Goal: Feedback & Contribution: Leave review/rating

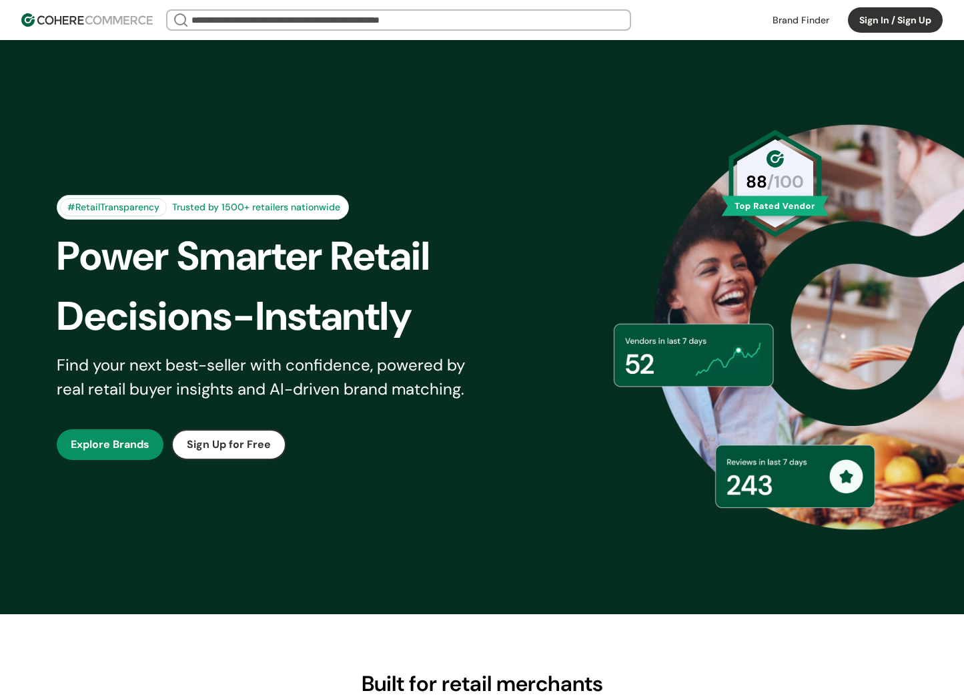
click at [96, 452] on link "button" at bounding box center [110, 444] width 107 height 31
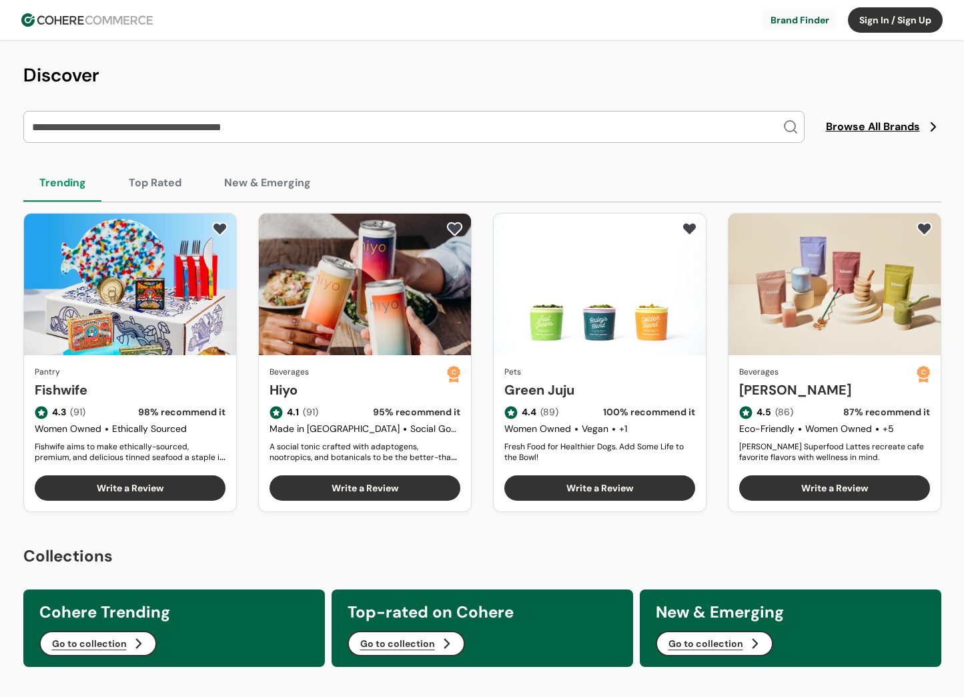
click at [662, 132] on input "search" at bounding box center [405, 126] width 753 height 31
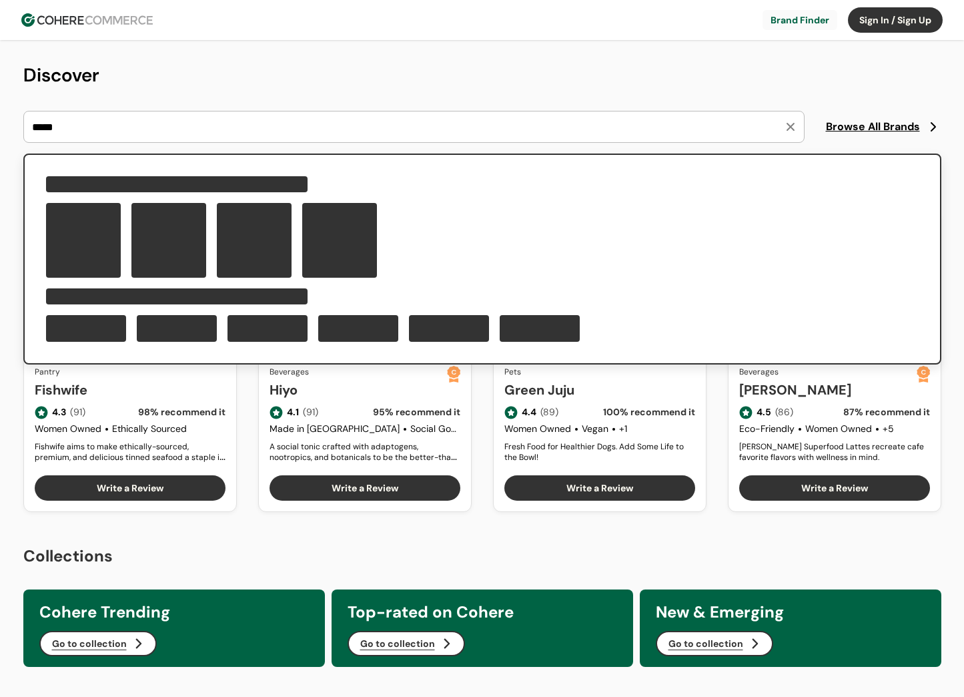
type input "*****"
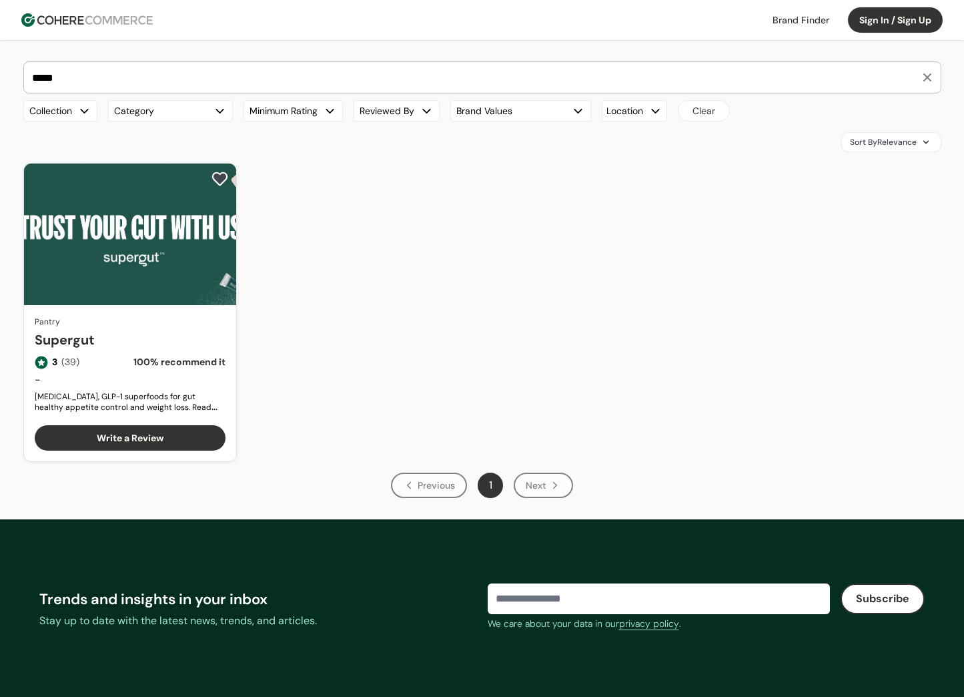
click at [171, 330] on link "Supergut" at bounding box center [130, 340] width 191 height 20
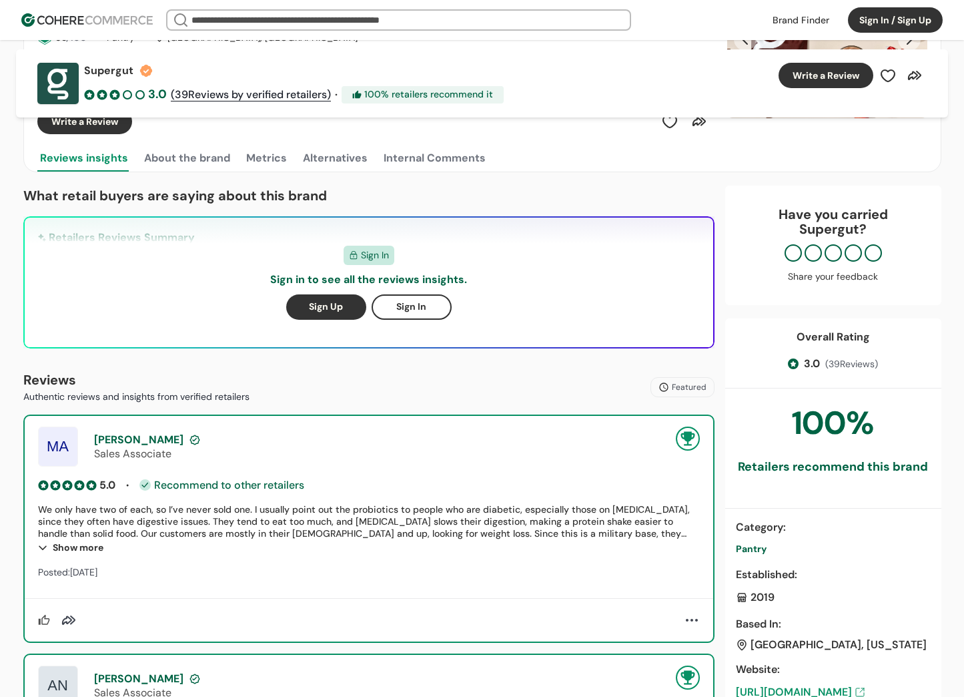
scroll to position [226, 0]
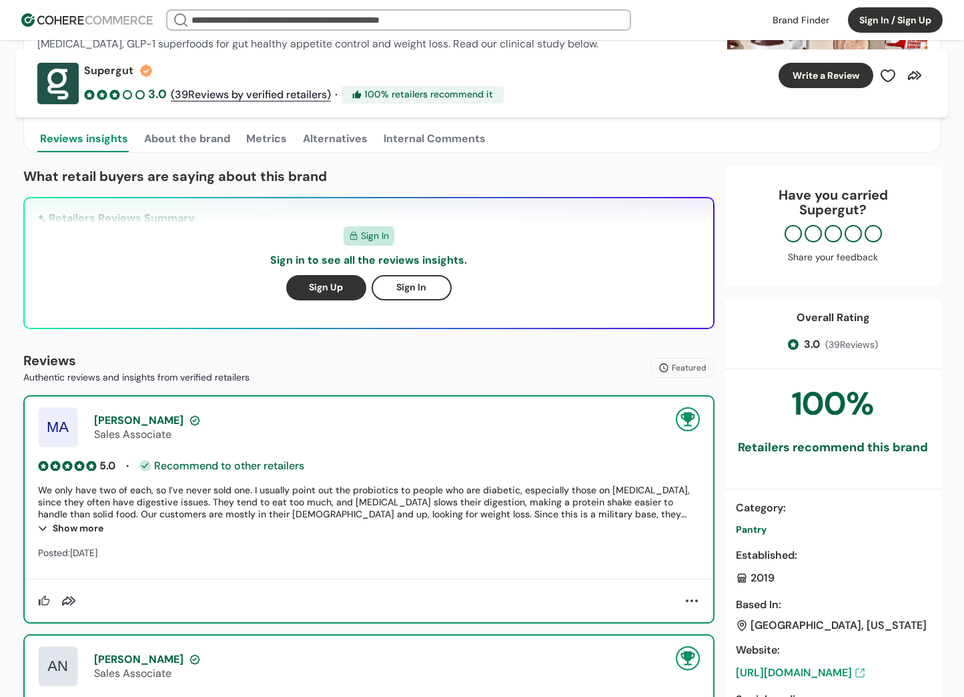
click at [68, 526] on div "Show more" at bounding box center [369, 528] width 662 height 16
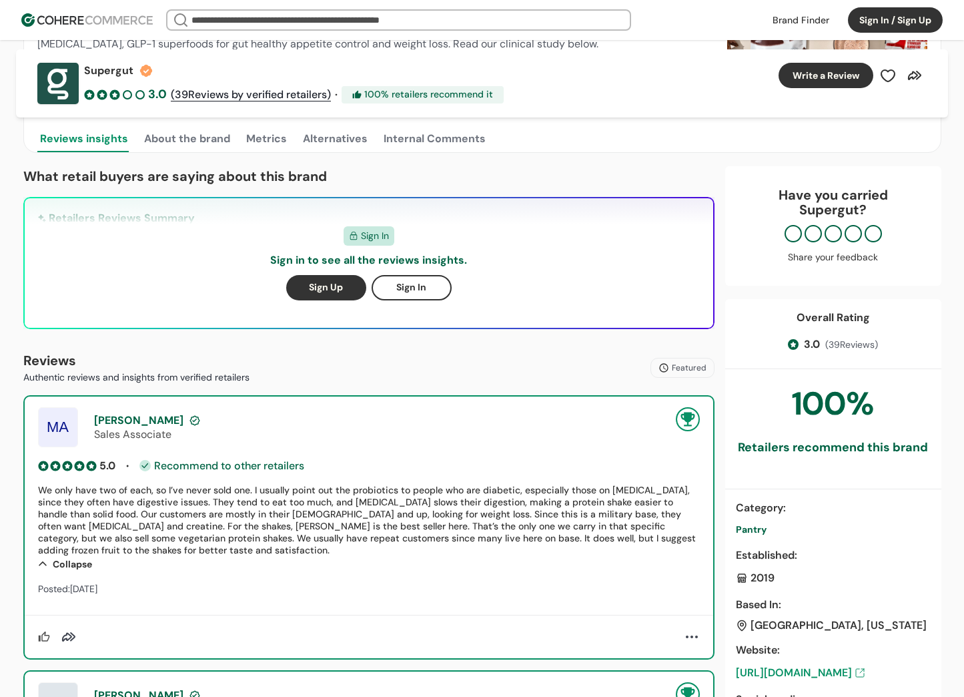
drag, startPoint x: 53, startPoint y: 512, endPoint x: 157, endPoint y: 521, distance: 103.8
click at [157, 521] on div "We only have two of each, so I’ve never sold one. I usually point out the probi…" at bounding box center [369, 520] width 662 height 72
drag, startPoint x: 163, startPoint y: 516, endPoint x: 228, endPoint y: 518, distance: 65.4
click at [228, 518] on div "We only have two of each, so I’ve never sold one. I usually point out the probi…" at bounding box center [369, 520] width 662 height 72
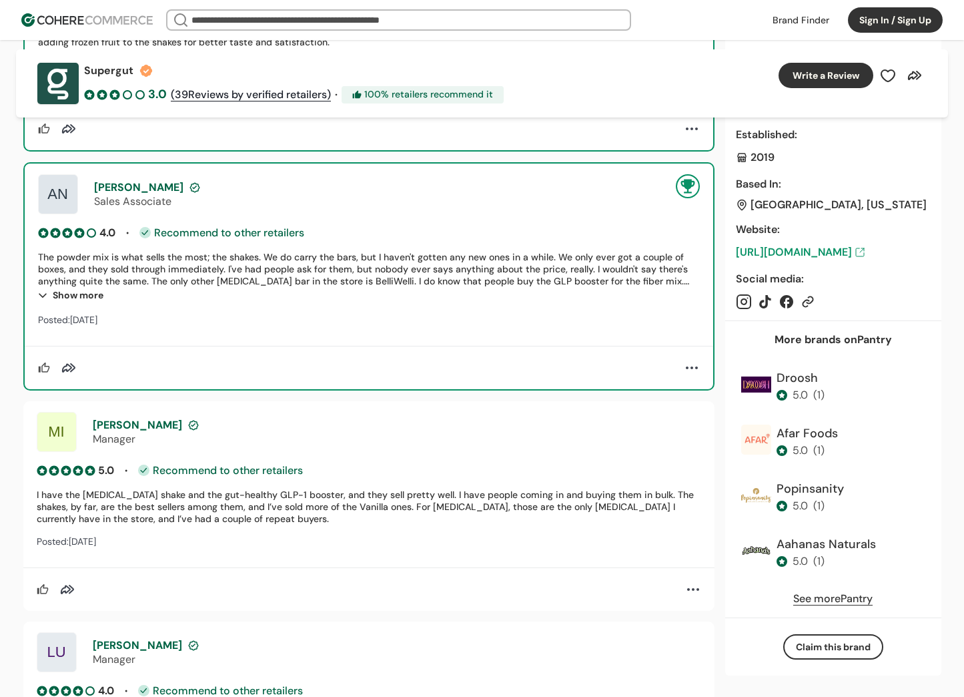
scroll to position [650, 0]
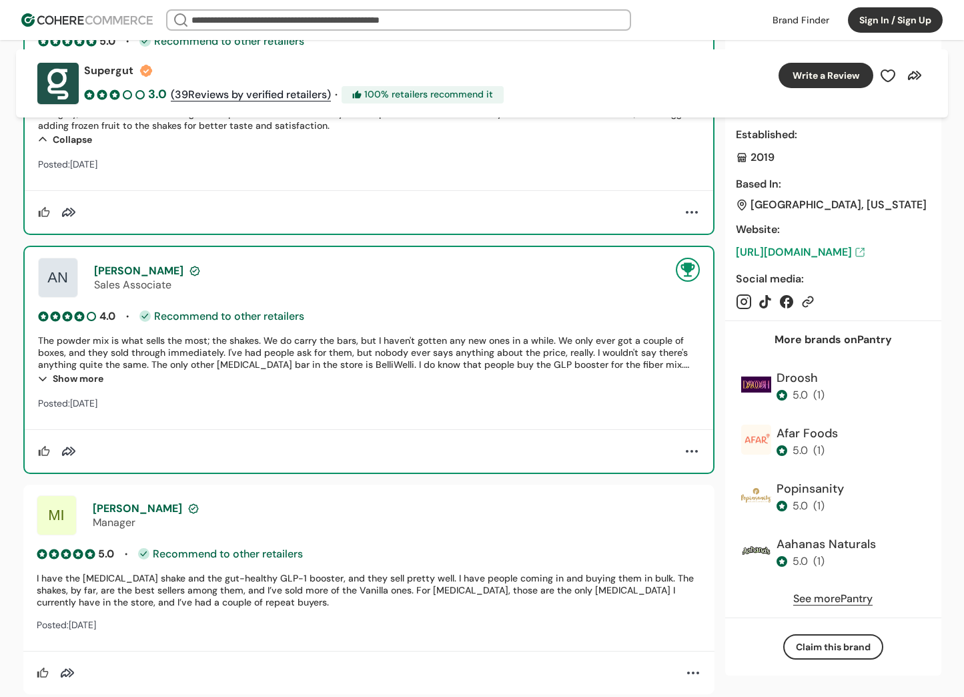
click at [157, 501] on div "[PERSON_NAME]" at bounding box center [397, 508] width 609 height 14
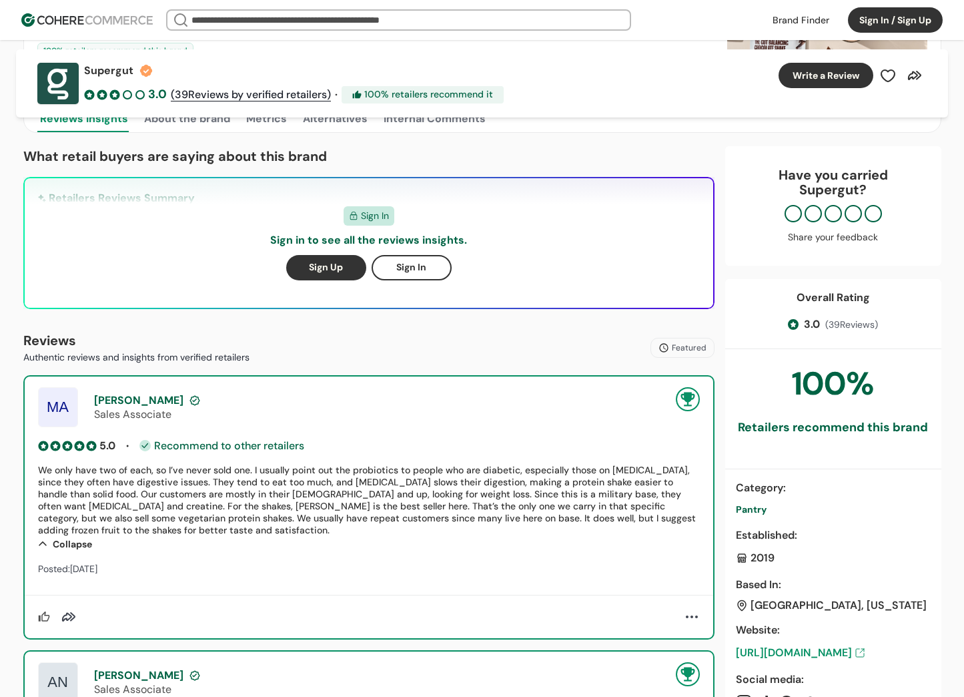
scroll to position [259, 0]
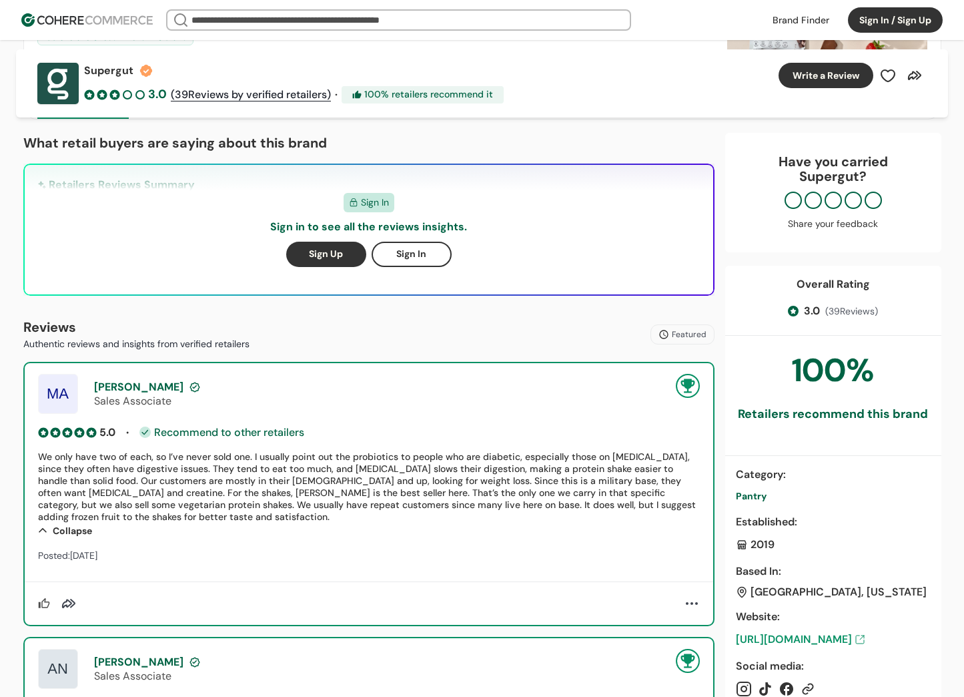
click at [822, 76] on button "Write a Review" at bounding box center [826, 75] width 95 height 25
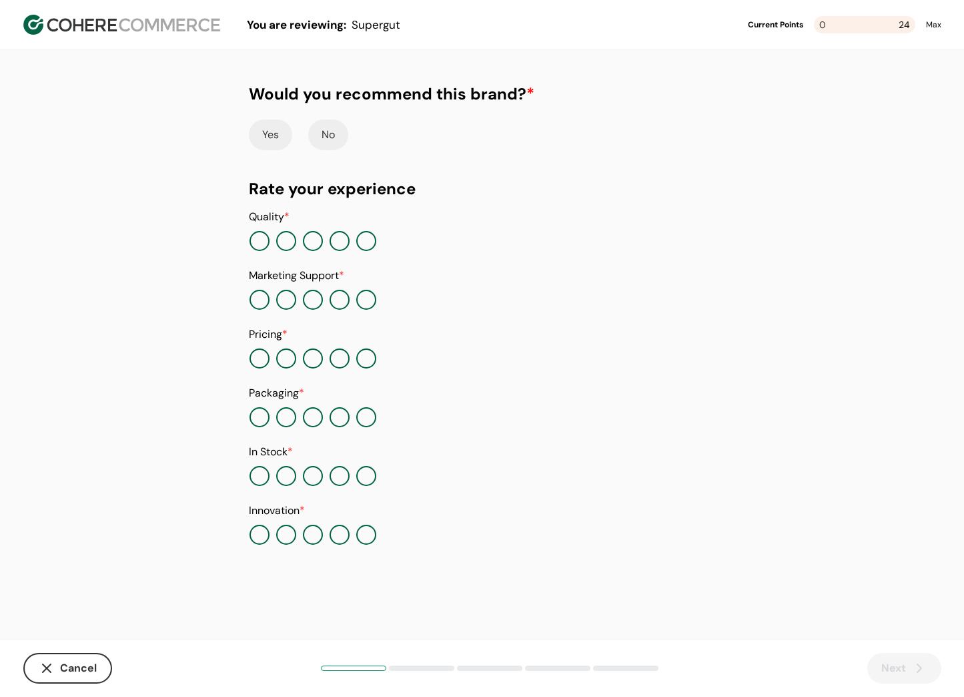
click at [364, 243] on button "button" at bounding box center [366, 241] width 20 height 20
click at [340, 302] on button "button" at bounding box center [340, 300] width 20 height 20
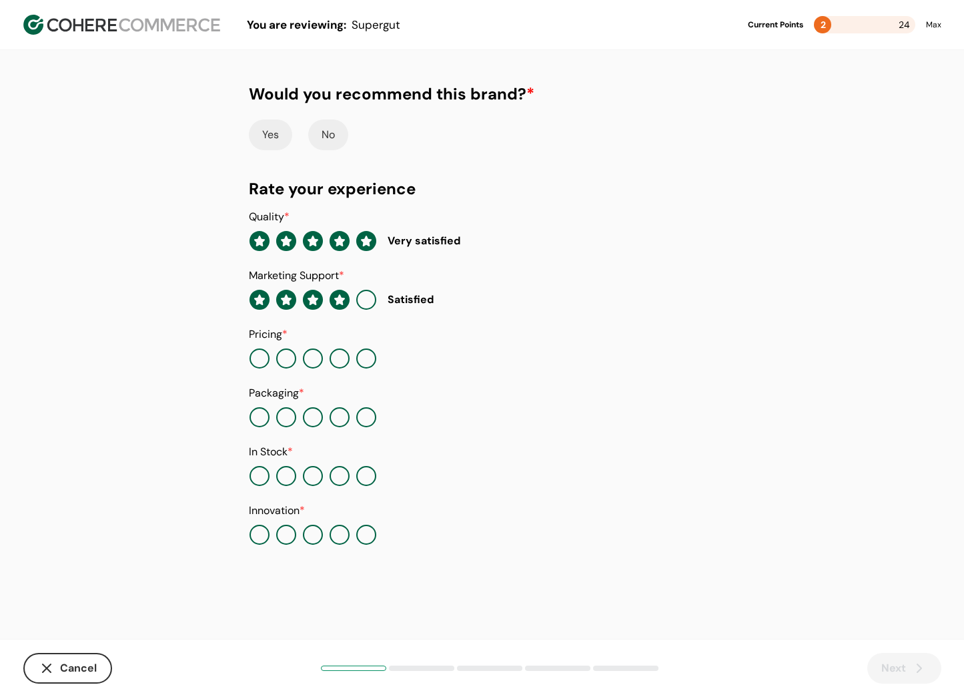
click at [339, 357] on button "button" at bounding box center [340, 358] width 20 height 20
click at [332, 420] on button "button" at bounding box center [340, 417] width 20 height 20
click at [338, 470] on button "button" at bounding box center [340, 476] width 20 height 20
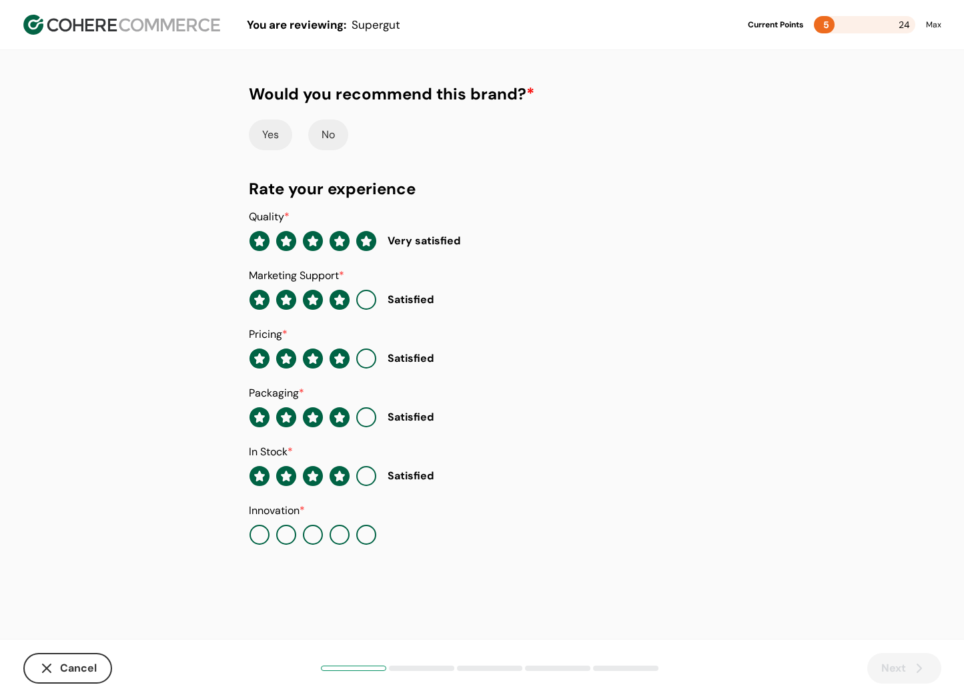
click at [339, 533] on button "button" at bounding box center [340, 535] width 20 height 20
click at [323, 133] on button "No" at bounding box center [328, 134] width 40 height 31
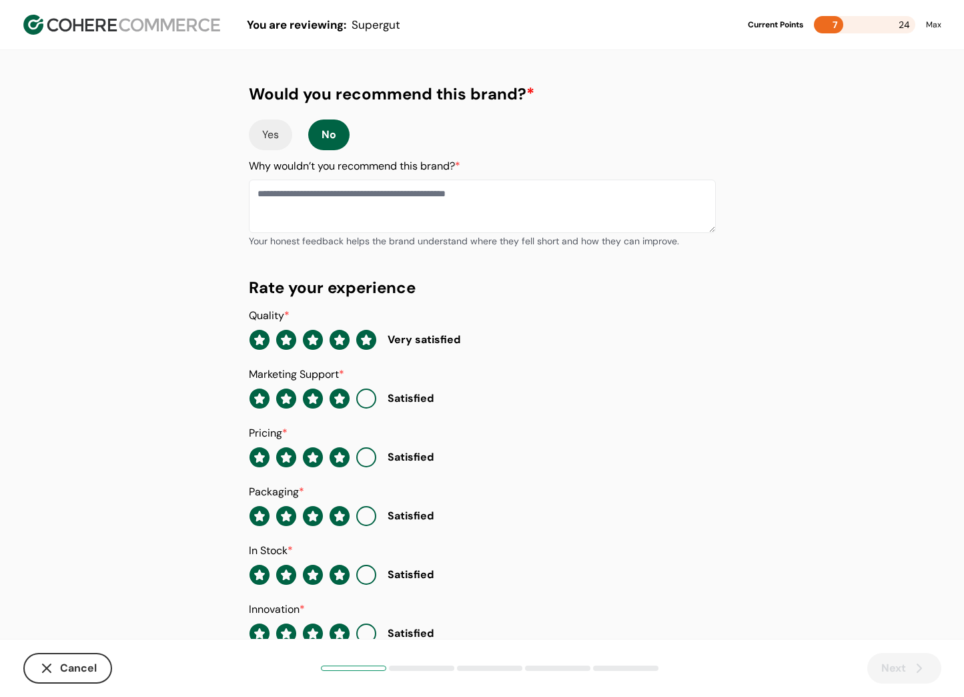
click at [280, 141] on button "Yes" at bounding box center [270, 134] width 43 height 31
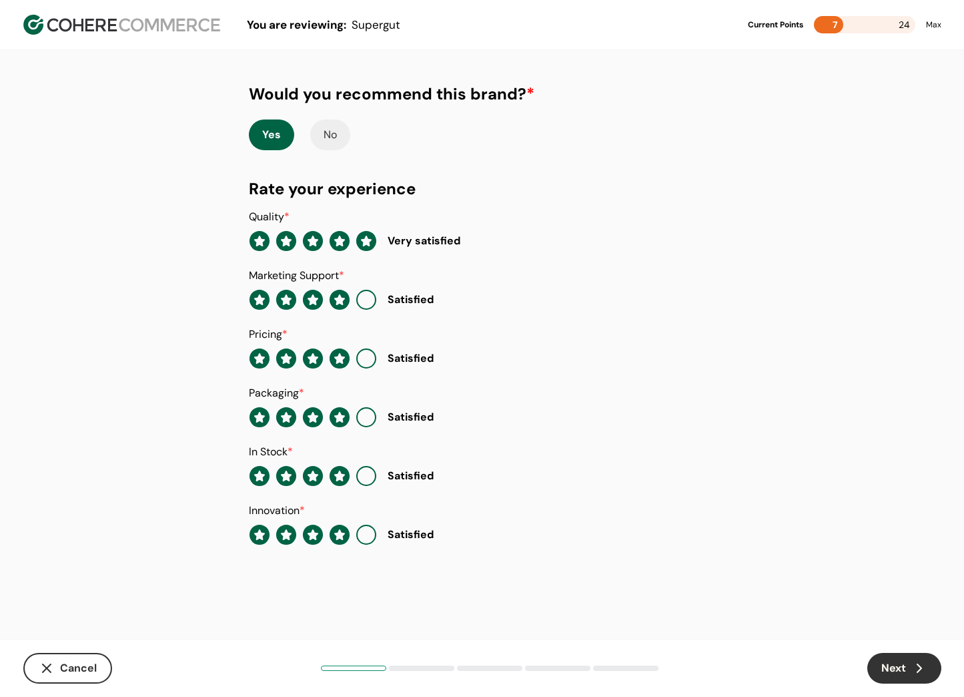
click at [918, 677] on button "Next" at bounding box center [905, 668] width 74 height 31
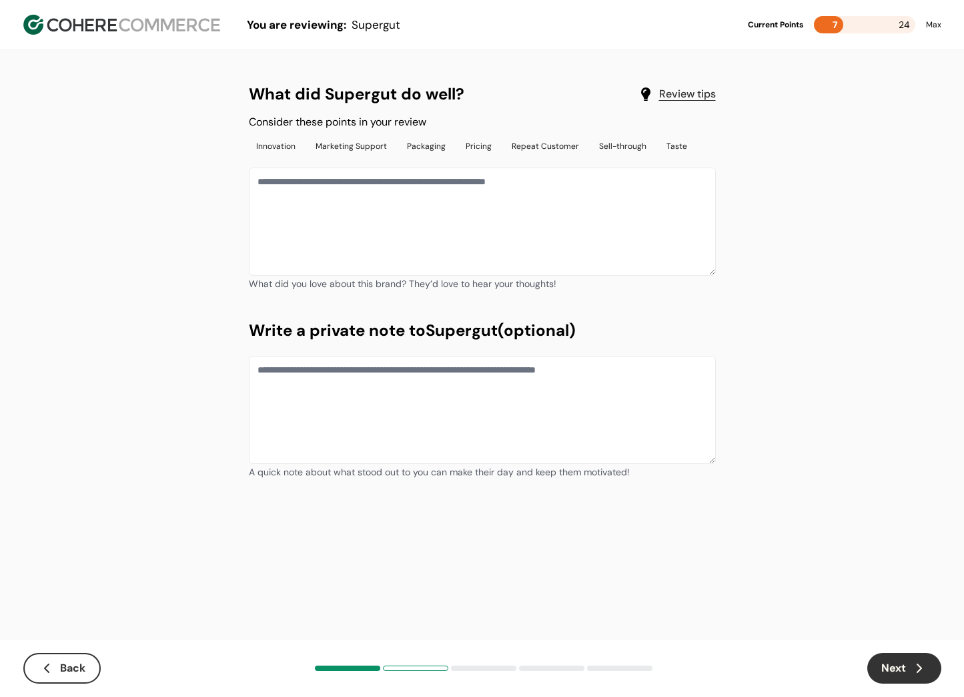
click at [515, 232] on textarea at bounding box center [482, 221] width 467 height 108
type textarea "**********"
click at [906, 659] on button "Next" at bounding box center [905, 668] width 74 height 31
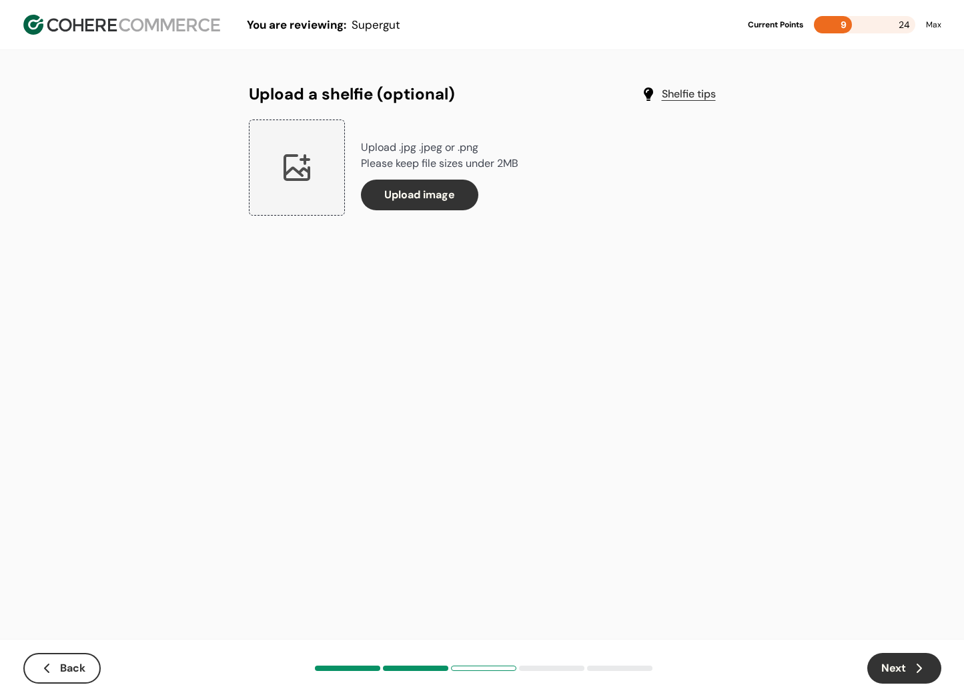
click at [918, 669] on icon "button" at bounding box center [920, 668] width 16 height 16
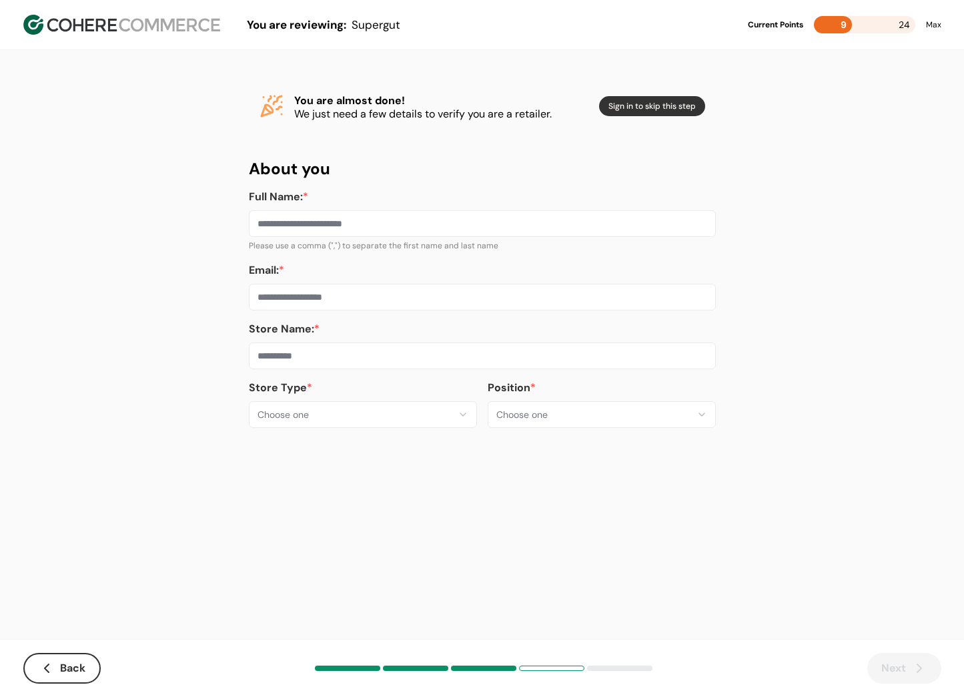
click at [316, 221] on input at bounding box center [482, 223] width 467 height 27
type input "**********"
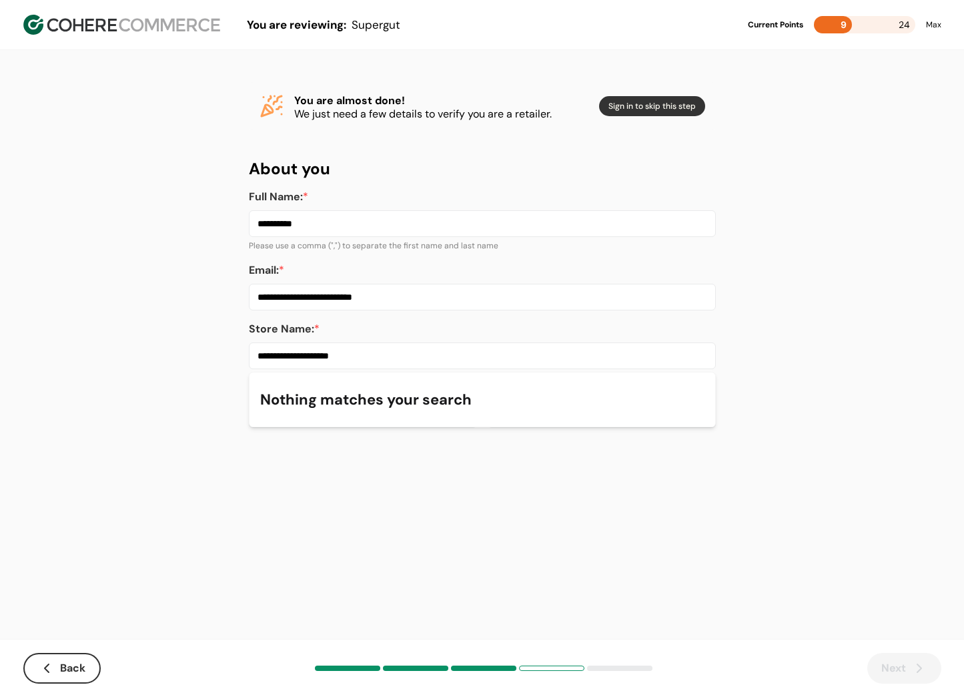
type input "**********"
click at [502, 310] on input "**********" at bounding box center [482, 297] width 467 height 27
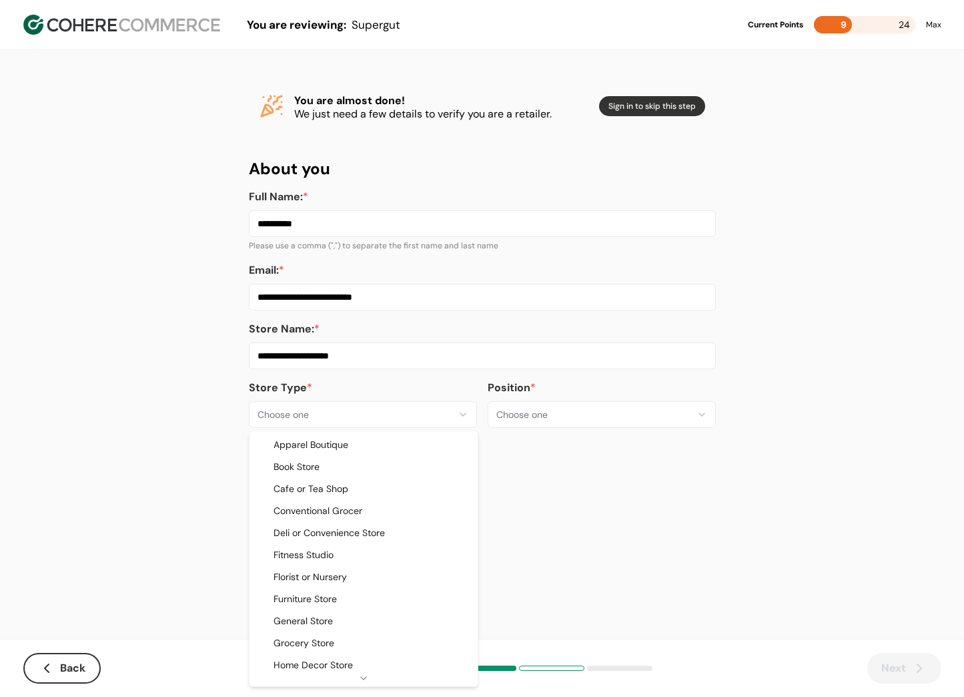
click at [408, 414] on html "**********" at bounding box center [482, 348] width 964 height 697
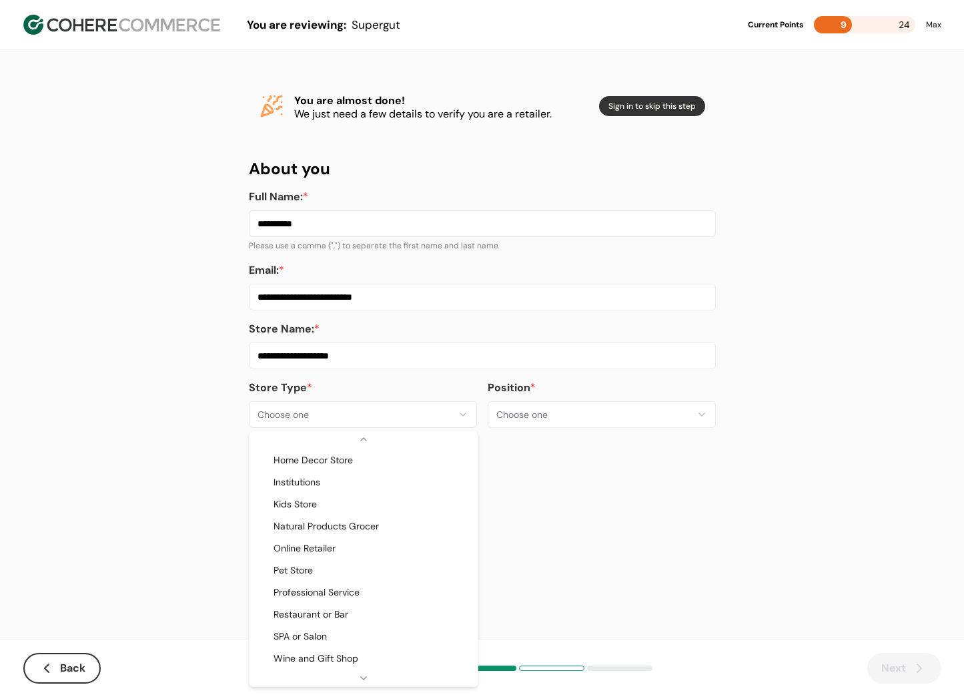
scroll to position [207, 0]
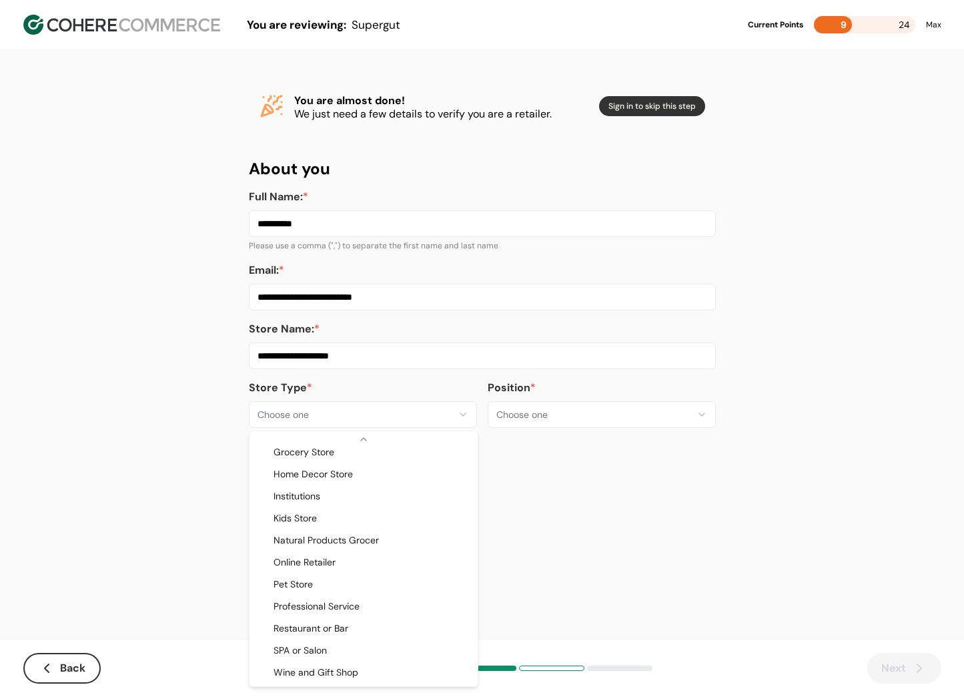
select select "**"
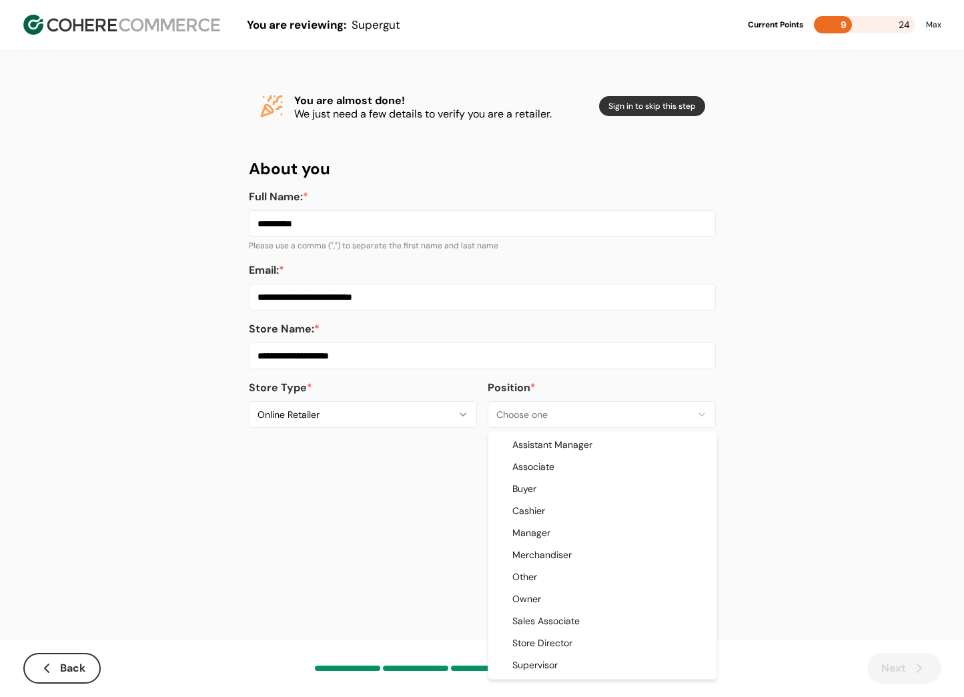
click at [552, 418] on html "**********" at bounding box center [482, 348] width 964 height 697
select select "*****"
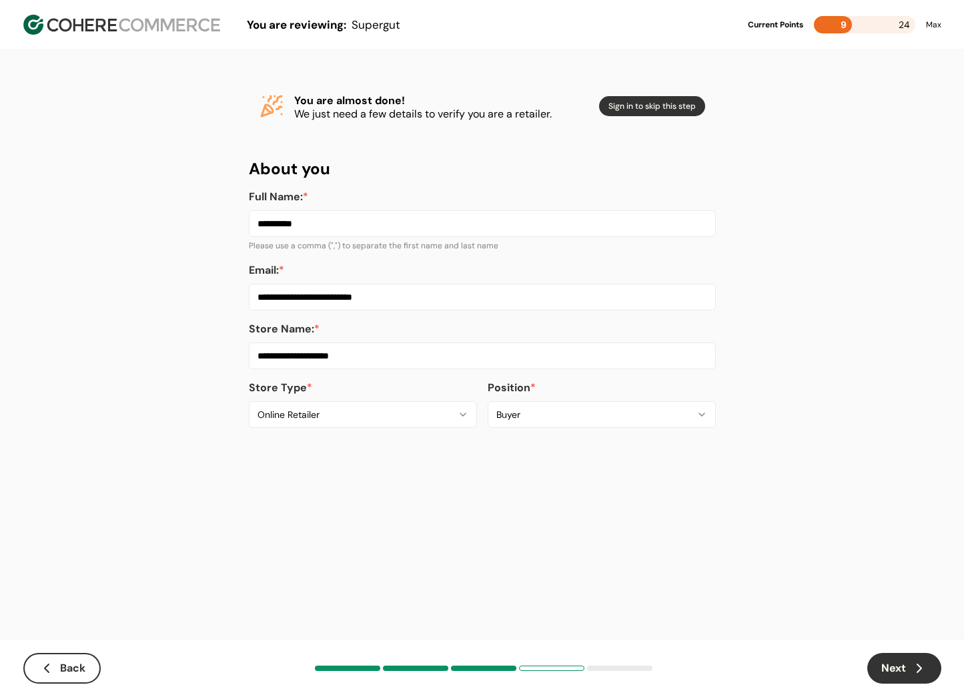
click at [899, 675] on button "Next" at bounding box center [905, 668] width 74 height 31
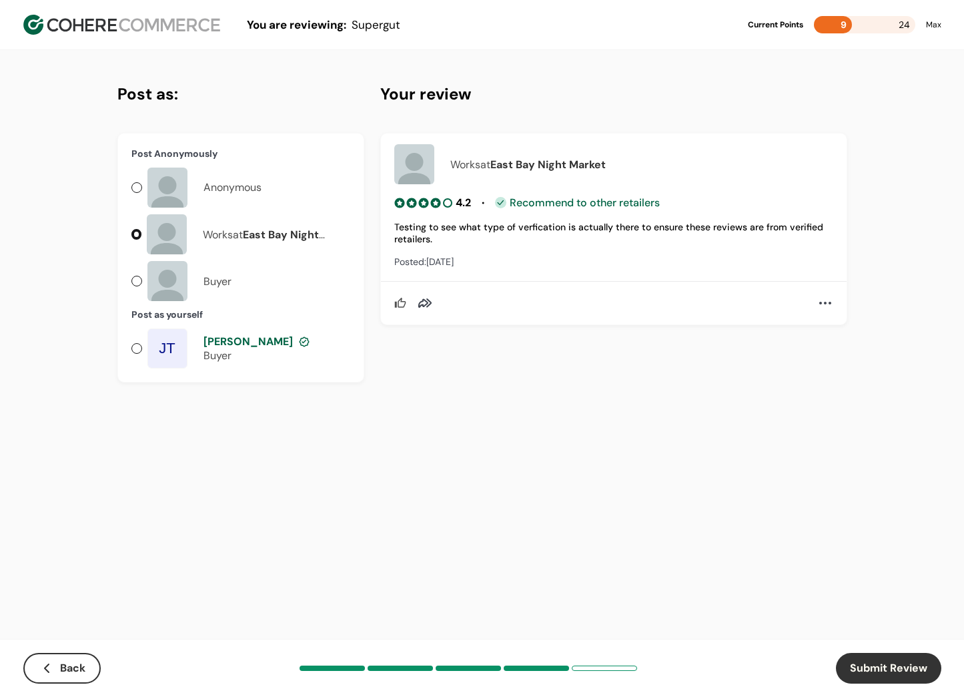
click at [138, 232] on div at bounding box center [136, 234] width 10 height 11
click at [83, 663] on button "Back" at bounding box center [61, 668] width 77 height 31
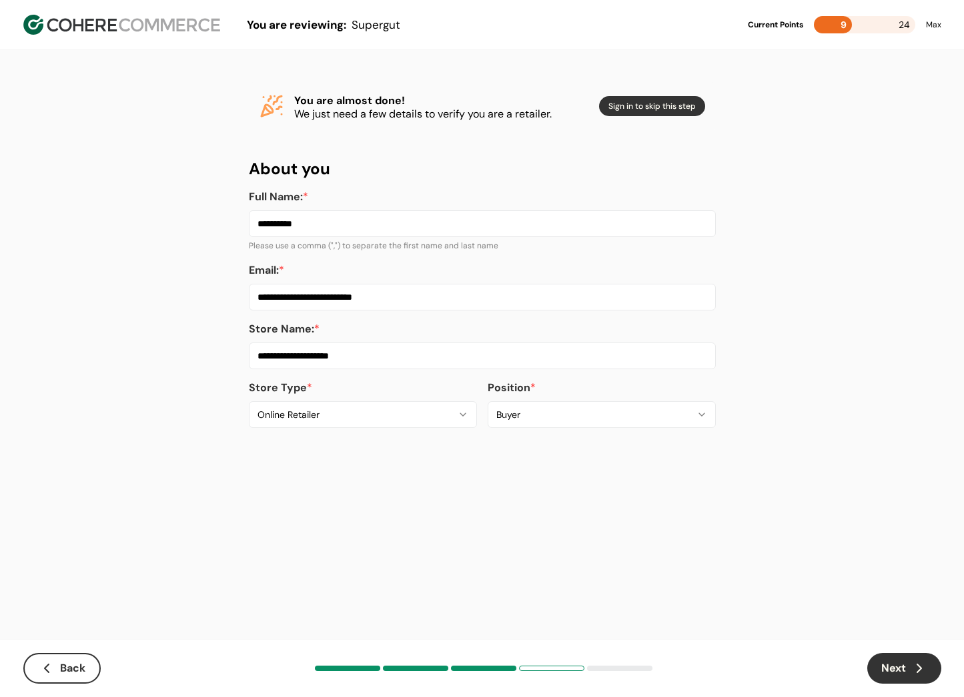
click at [84, 663] on button "Back" at bounding box center [61, 668] width 77 height 31
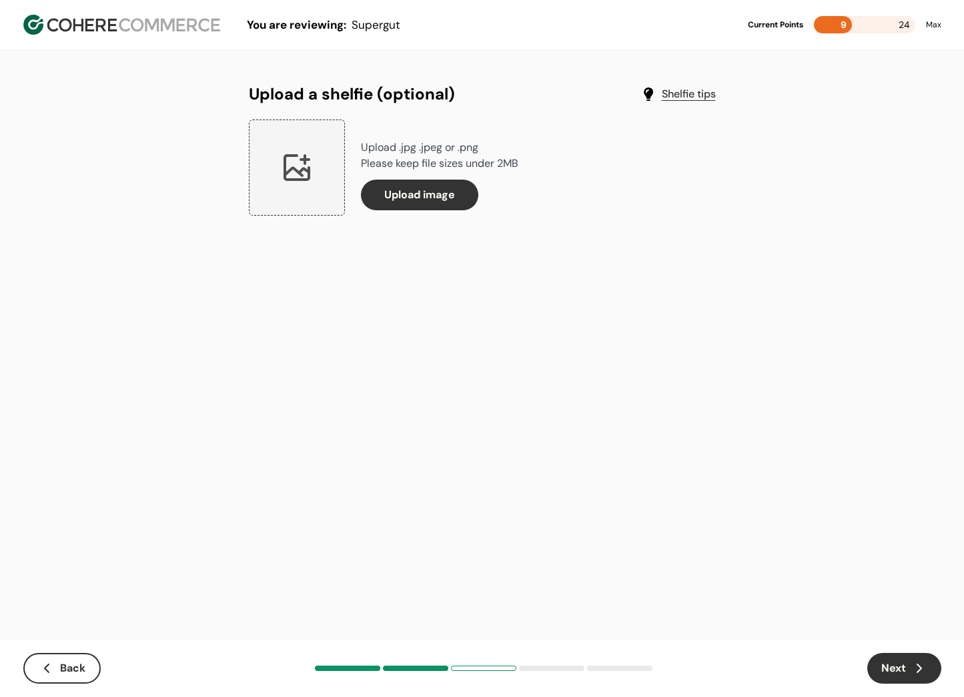
click at [84, 663] on button "Back" at bounding box center [61, 668] width 77 height 31
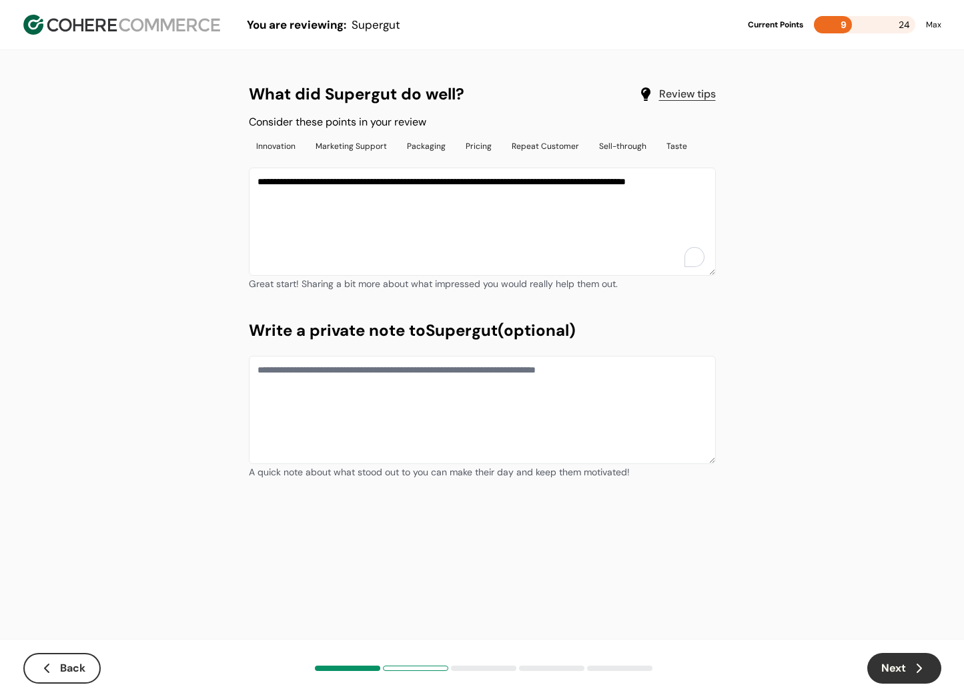
drag, startPoint x: 358, startPoint y: 203, endPoint x: 364, endPoint y: 204, distance: 6.7
click at [358, 203] on textarea "**********" at bounding box center [482, 221] width 467 height 108
type textarea "**********"
click at [878, 661] on button "Next" at bounding box center [905, 668] width 74 height 31
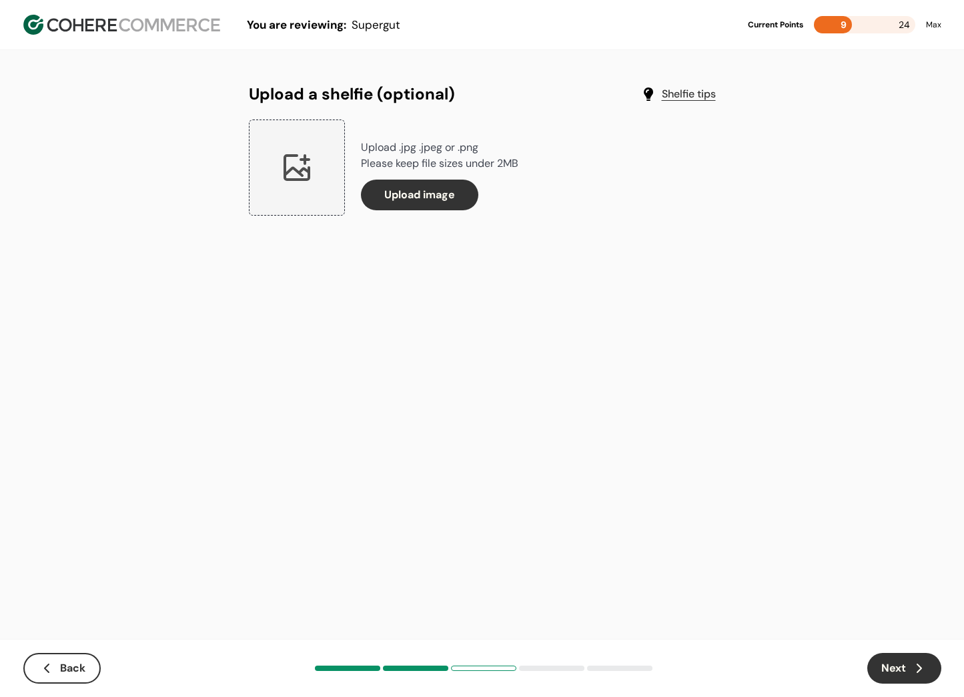
click at [908, 670] on button "Next" at bounding box center [905, 668] width 74 height 31
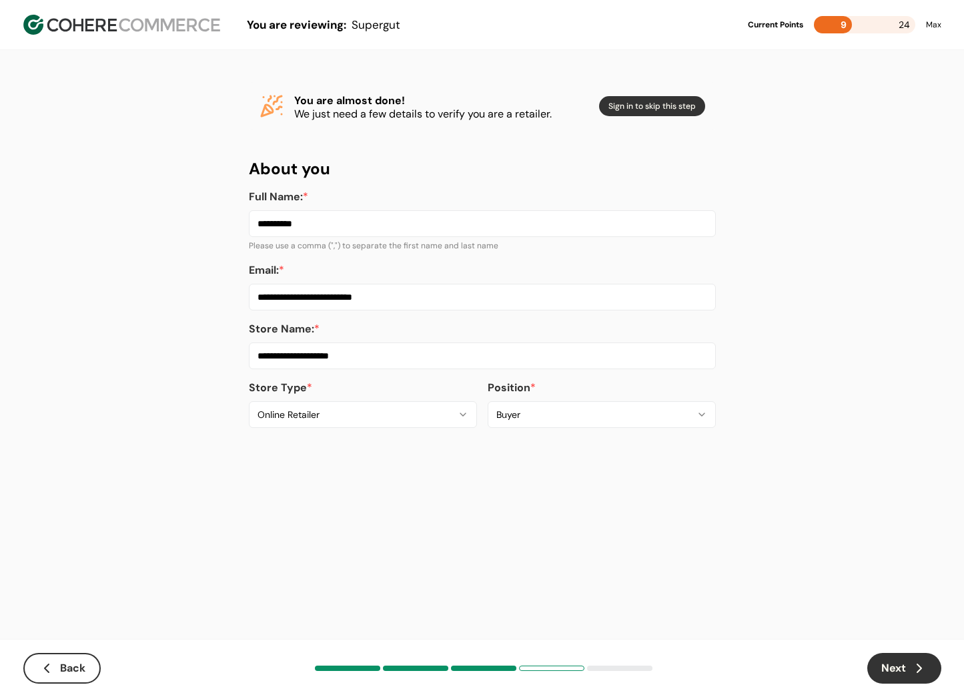
click at [268, 223] on input "**********" at bounding box center [482, 223] width 467 height 27
click at [268, 224] on input "**********" at bounding box center [482, 223] width 467 height 27
type input "*********"
click at [71, 672] on button "Back" at bounding box center [61, 668] width 77 height 31
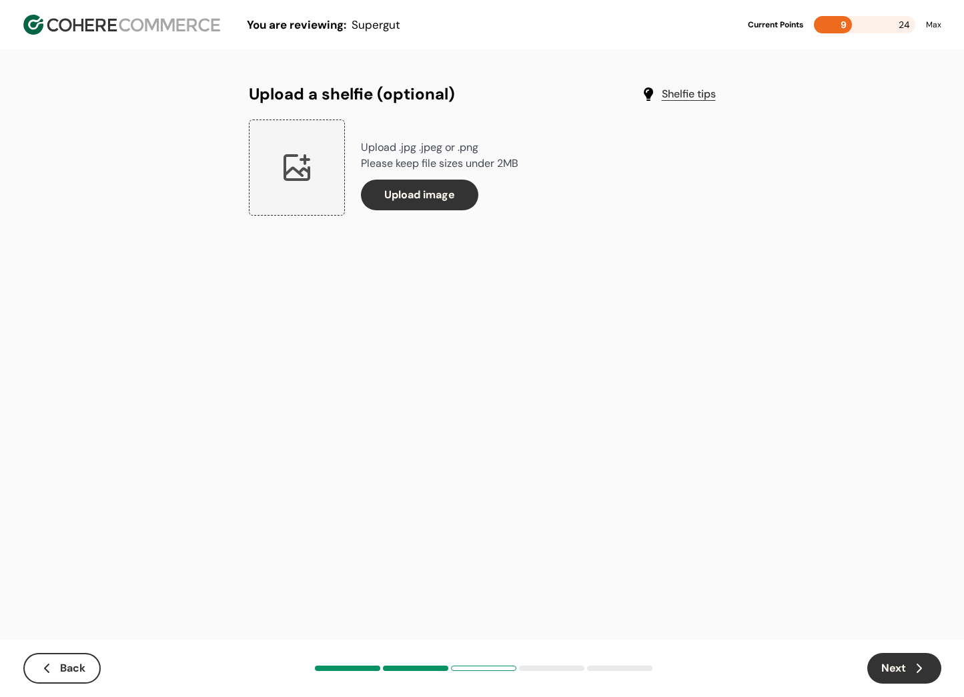
click at [71, 666] on button "Back" at bounding box center [61, 668] width 77 height 31
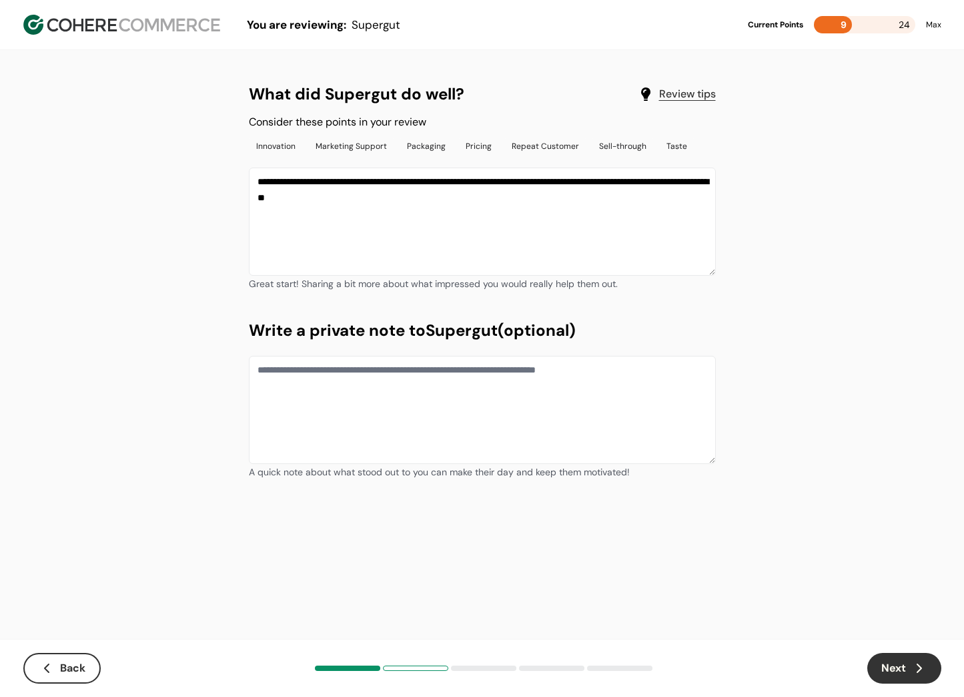
click at [912, 665] on icon "button" at bounding box center [920, 668] width 16 height 16
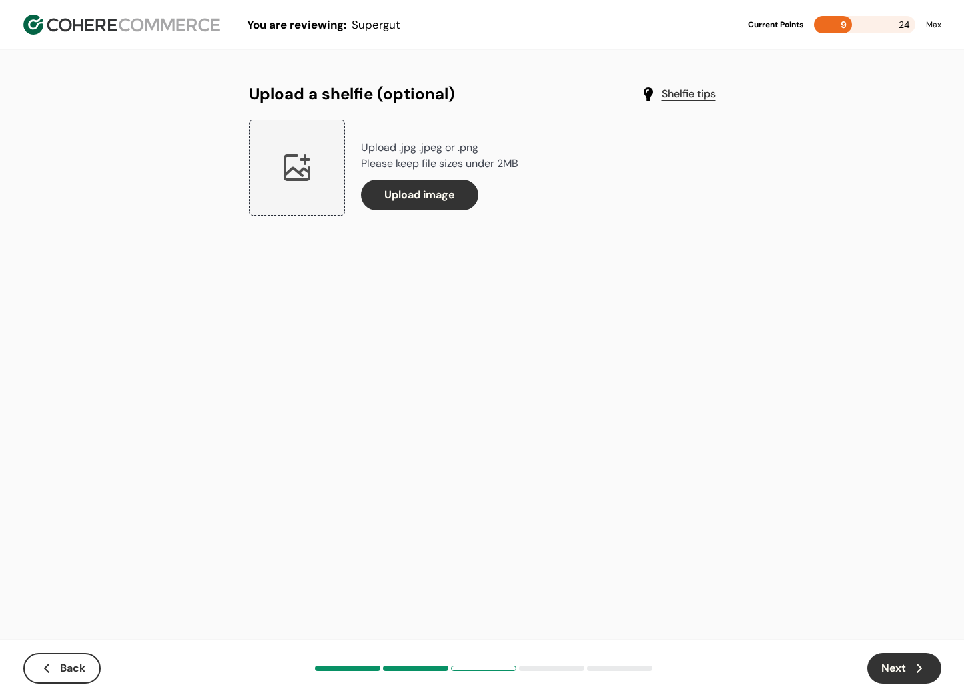
click at [899, 667] on button "Next" at bounding box center [905, 668] width 74 height 31
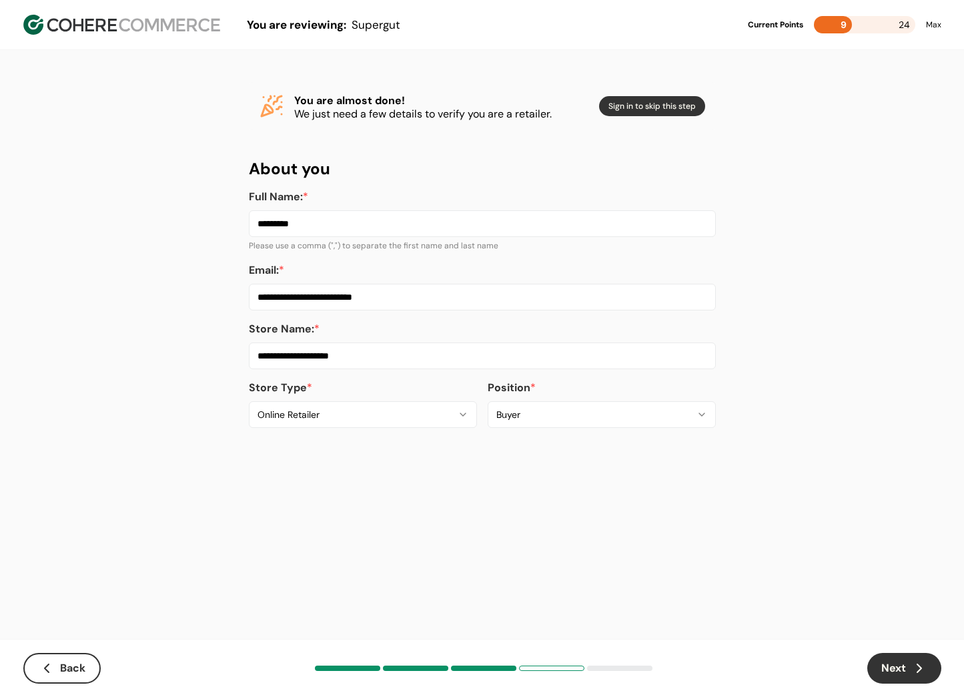
click at [899, 667] on button "Next" at bounding box center [905, 668] width 74 height 31
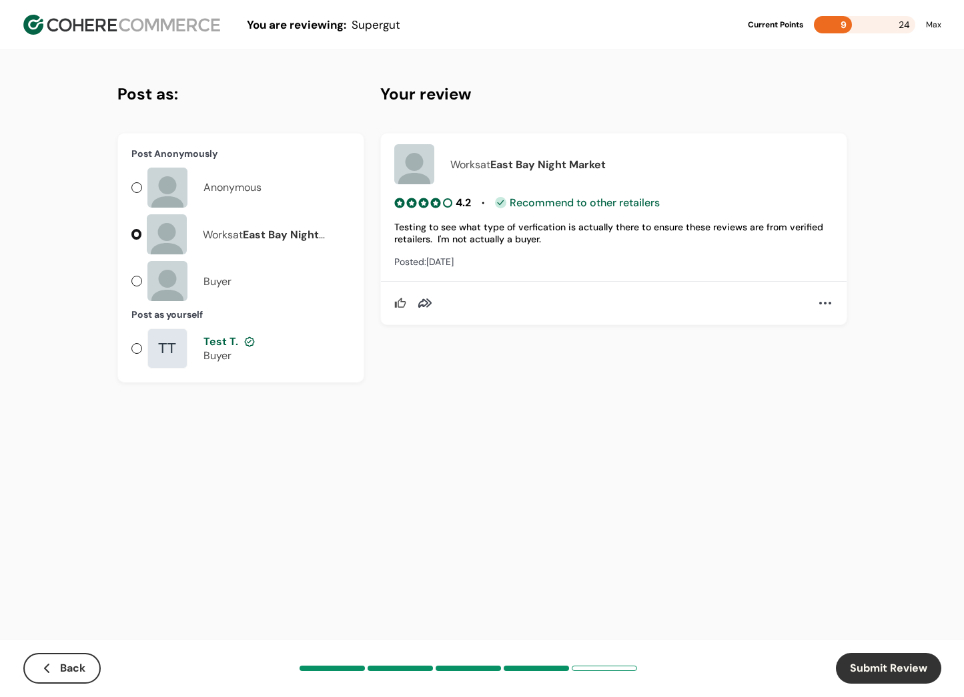
drag, startPoint x: 138, startPoint y: 187, endPoint x: 159, endPoint y: 202, distance: 26.3
click at [137, 187] on div at bounding box center [136, 187] width 11 height 11
drag, startPoint x: 135, startPoint y: 232, endPoint x: 157, endPoint y: 238, distance: 22.8
click at [135, 232] on div at bounding box center [136, 234] width 10 height 11
click at [141, 282] on label "Buyer" at bounding box center [240, 281] width 219 height 40
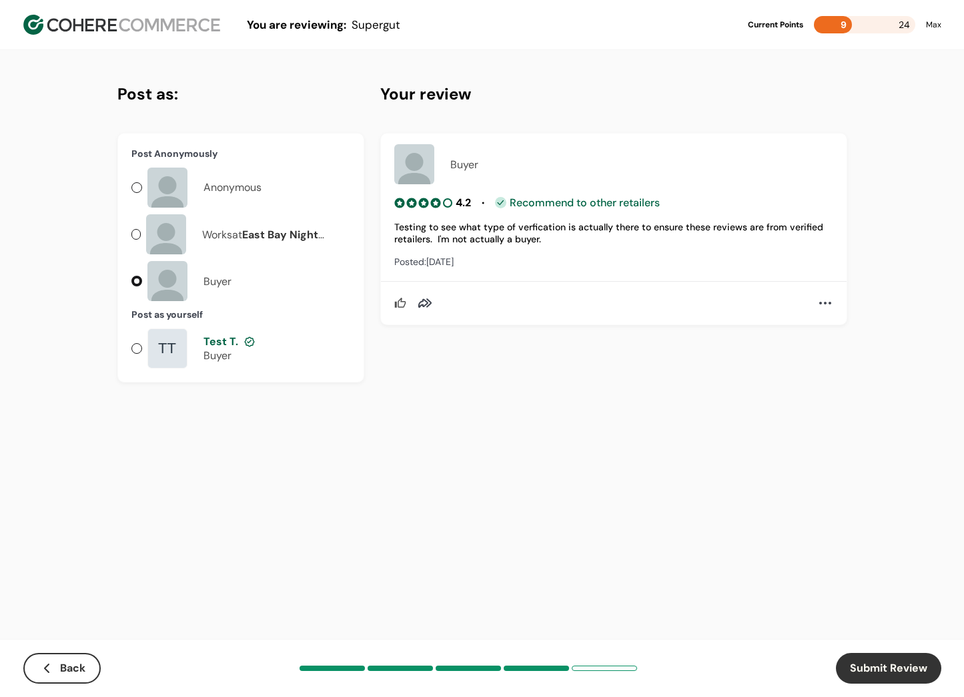
click at [895, 671] on button "Submit Review" at bounding box center [888, 668] width 105 height 31
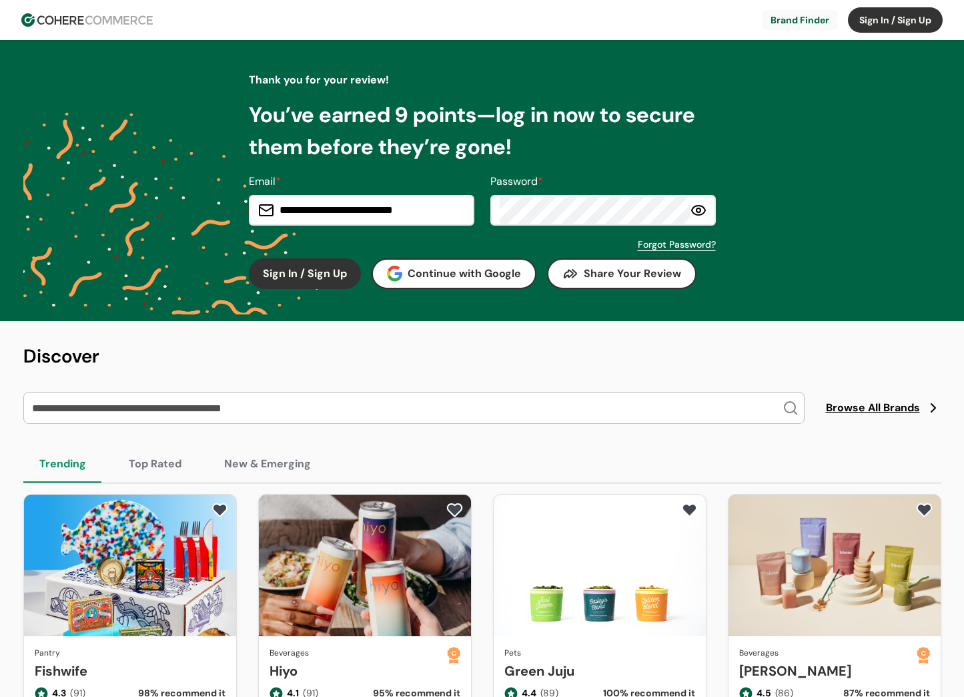
click at [334, 406] on input "search" at bounding box center [405, 407] width 753 height 31
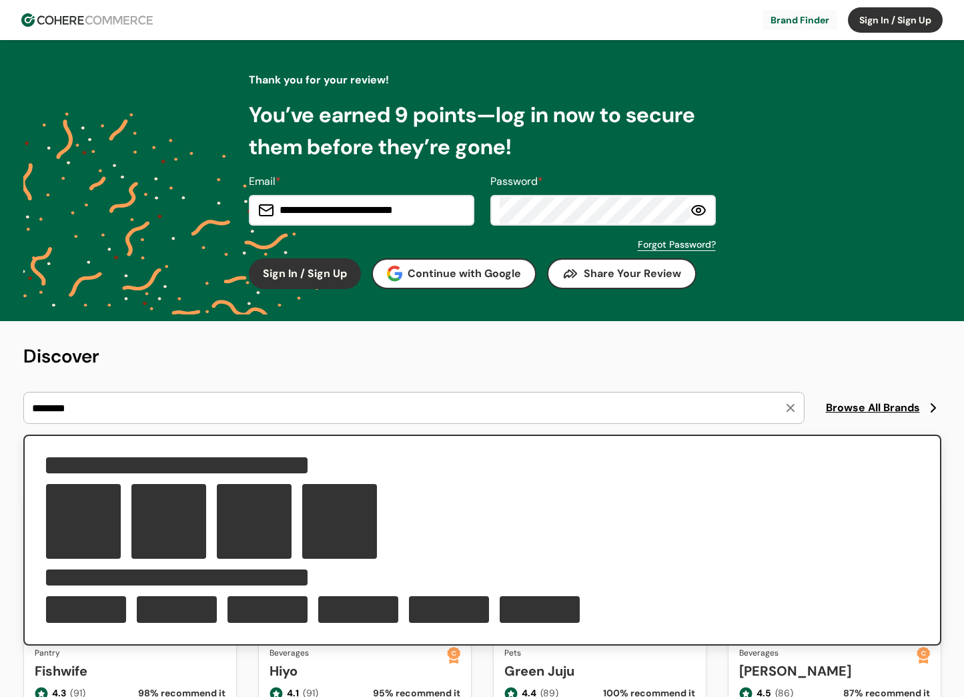
type input "********"
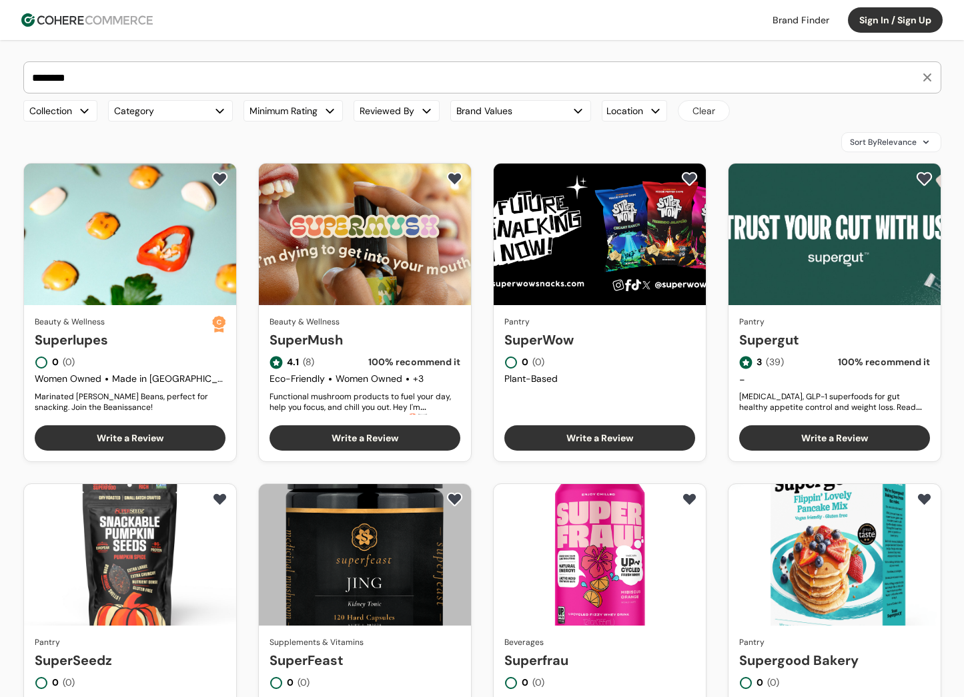
click at [853, 330] on link "Supergut" at bounding box center [834, 340] width 191 height 20
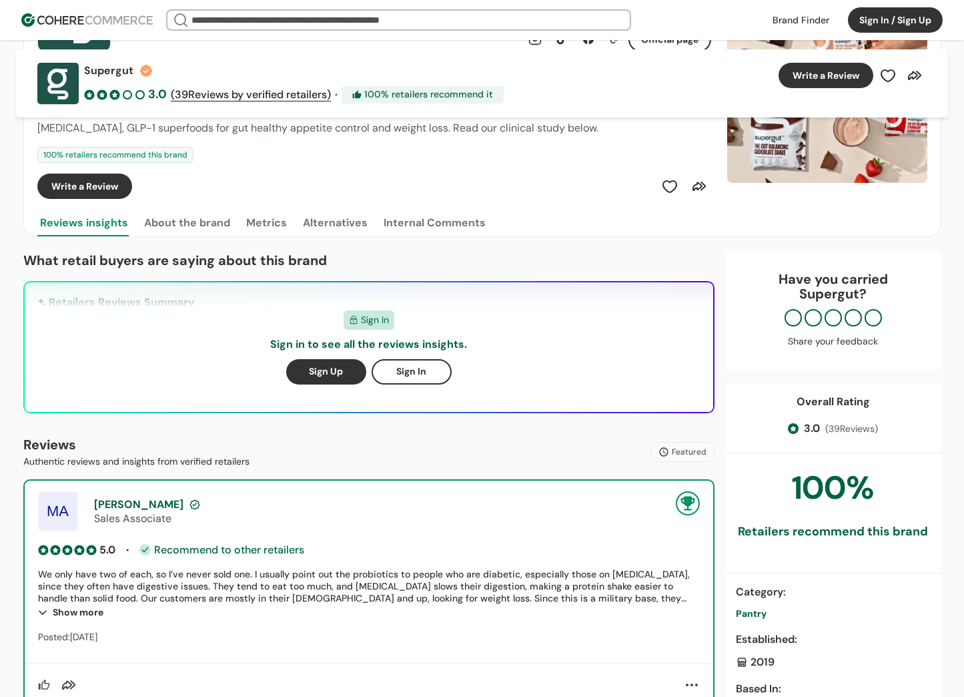
scroll to position [140, 0]
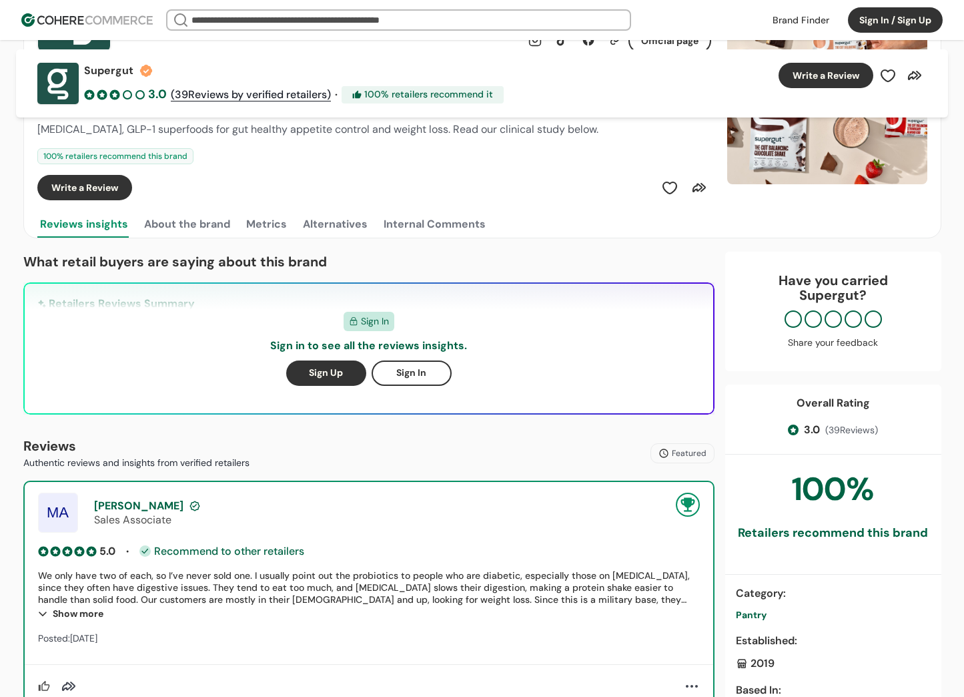
click at [202, 226] on button "About the brand" at bounding box center [186, 224] width 91 height 27
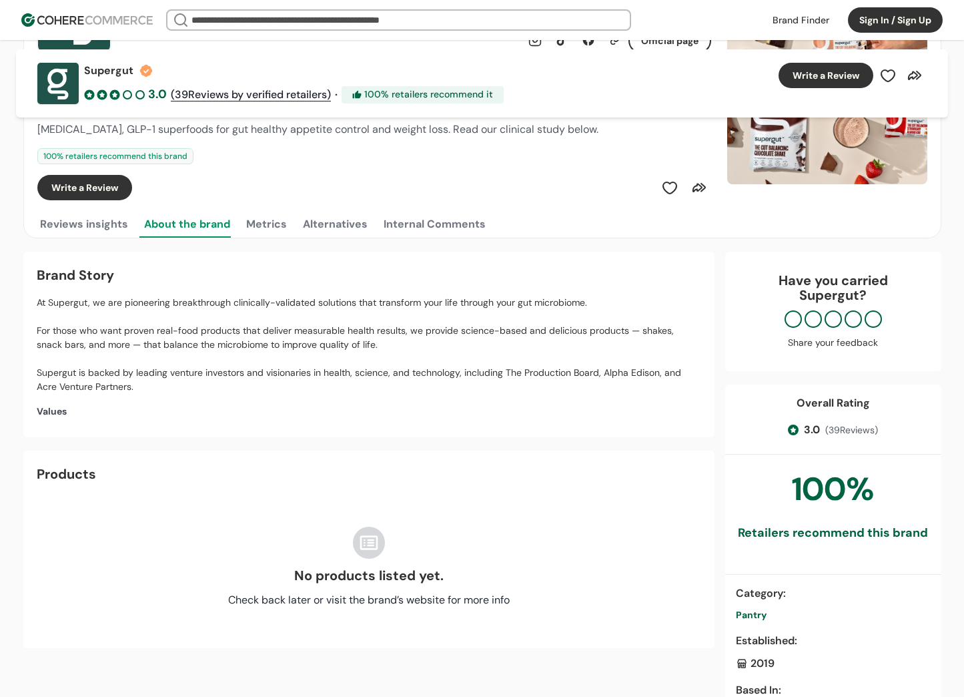
click at [280, 232] on button "Metrics" at bounding box center [267, 224] width 46 height 27
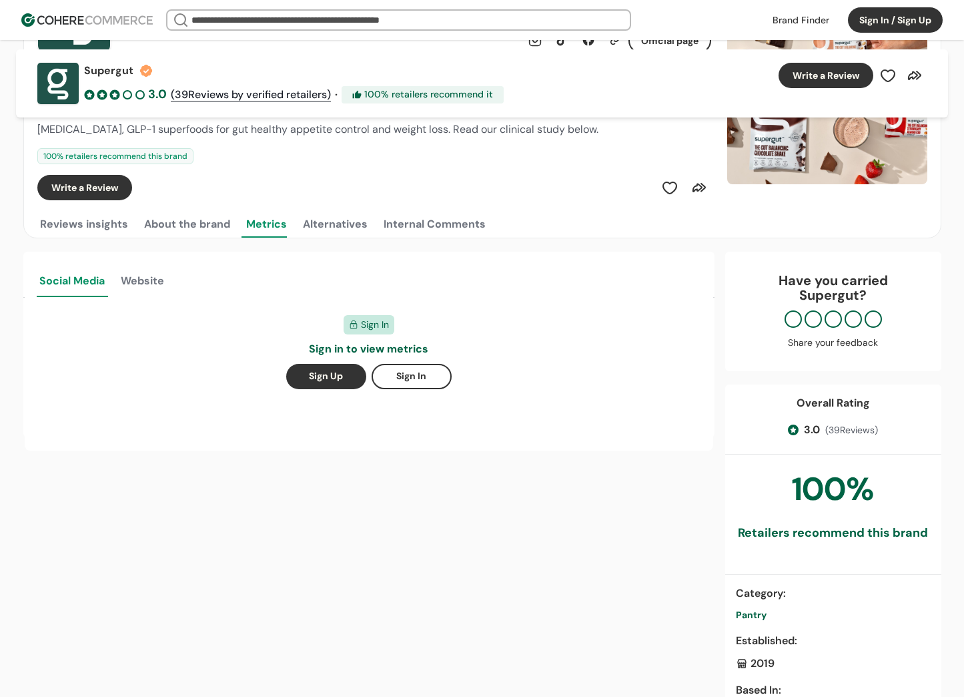
click at [316, 230] on button "Alternatives" at bounding box center [335, 224] width 70 height 27
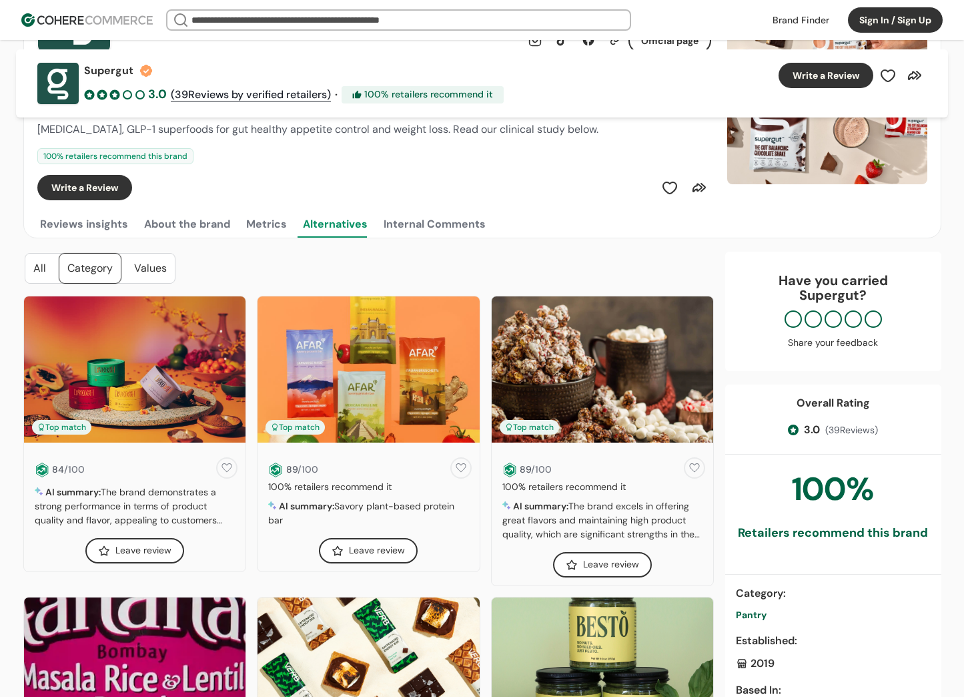
click at [398, 230] on div "Internal Comments" at bounding box center [435, 224] width 102 height 16
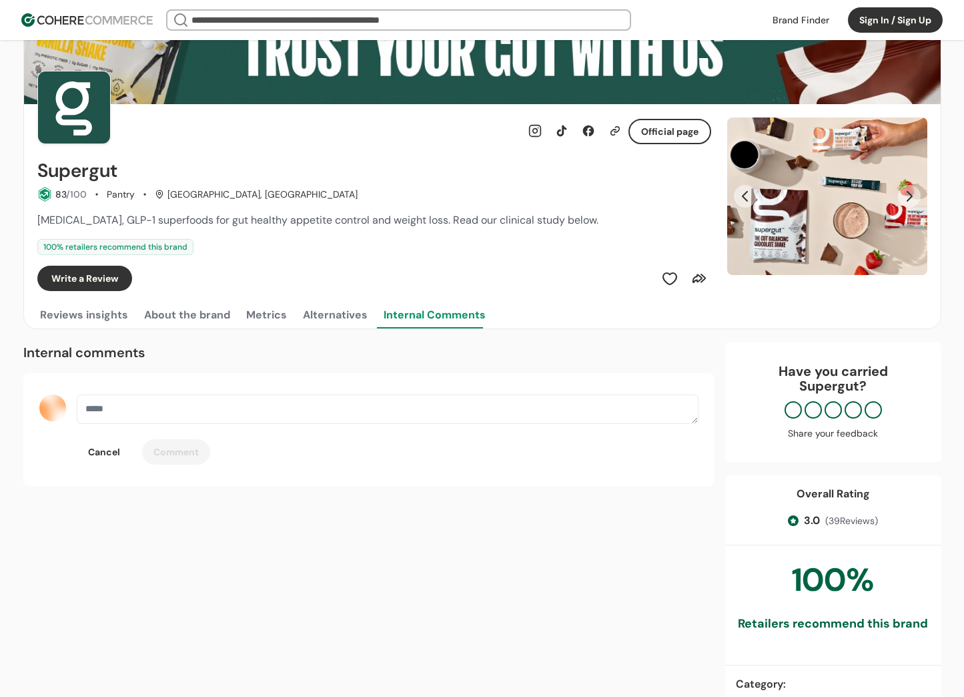
scroll to position [49, 0]
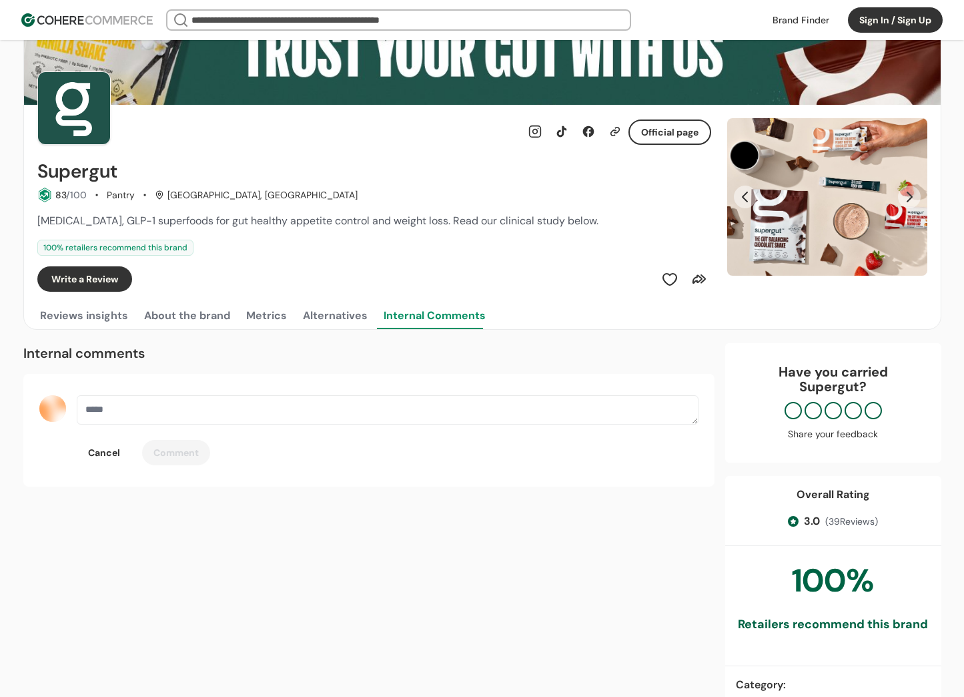
click at [67, 313] on button "Reviews insights" at bounding box center [83, 315] width 93 height 27
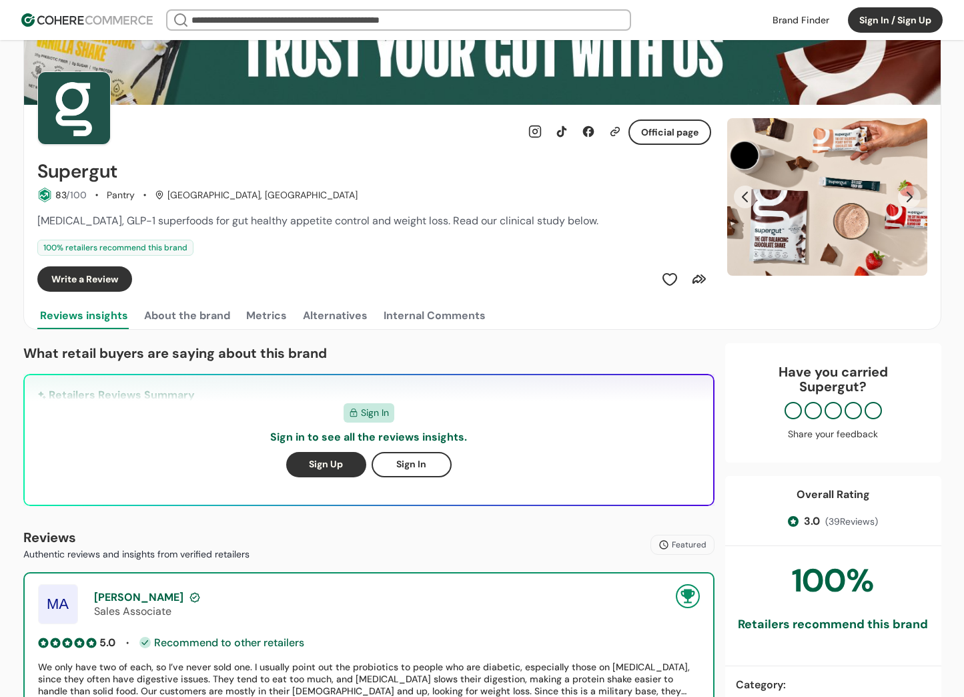
click at [184, 320] on button "About the brand" at bounding box center [186, 315] width 91 height 27
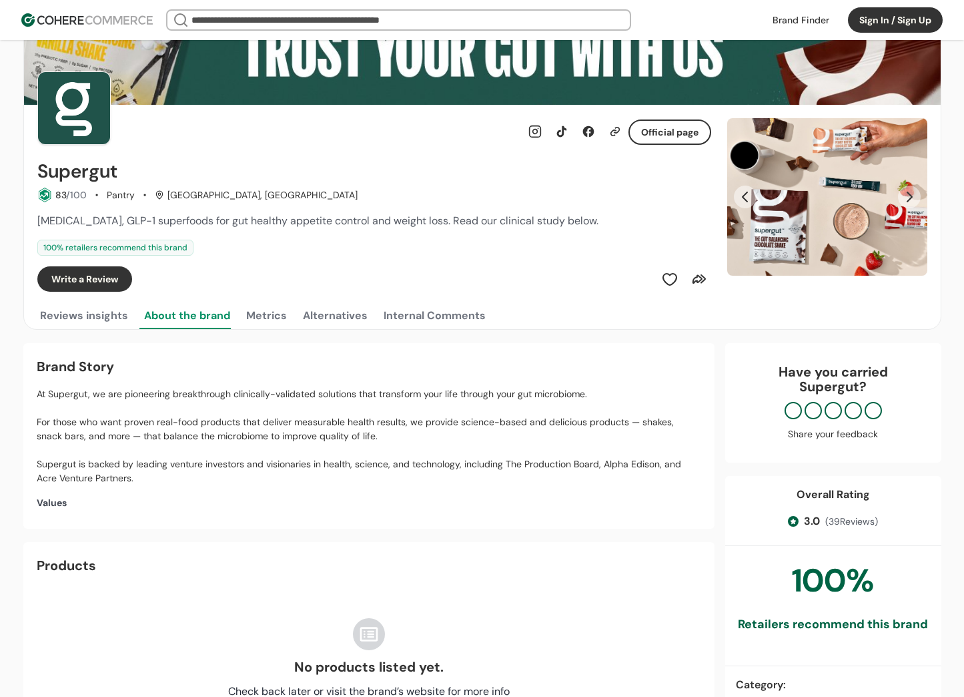
click at [260, 318] on button "Metrics" at bounding box center [267, 315] width 46 height 27
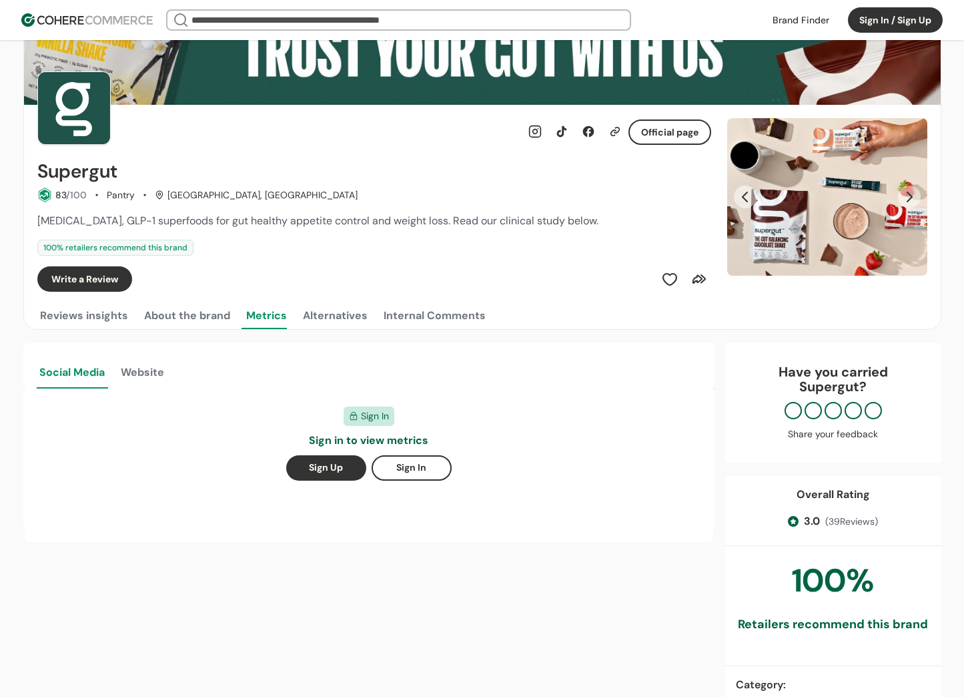
click at [336, 318] on button "Alternatives" at bounding box center [335, 315] width 70 height 27
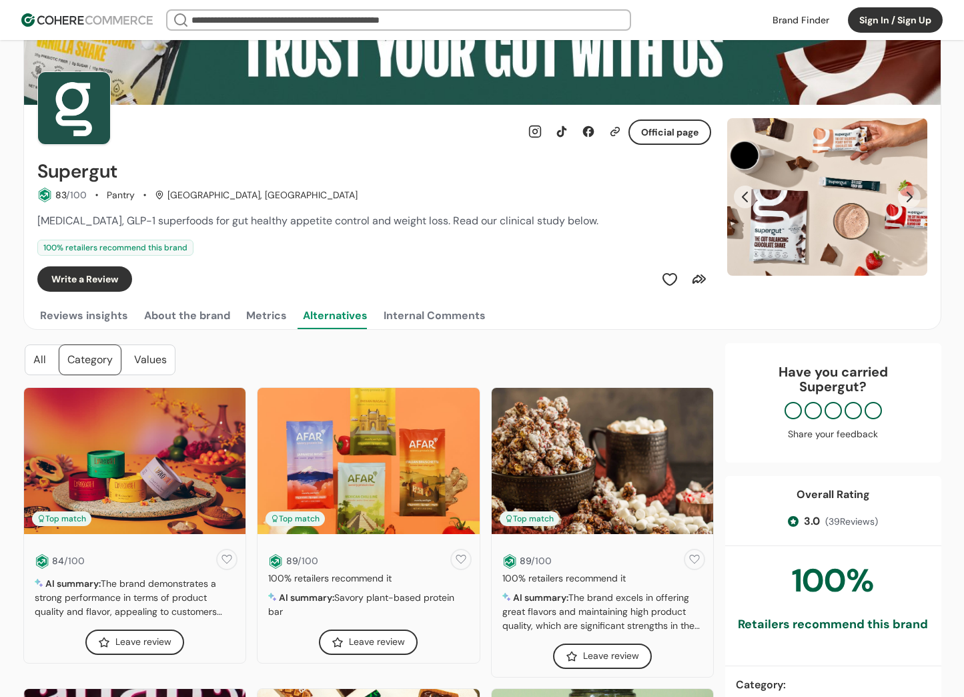
click at [93, 318] on button "Reviews insights" at bounding box center [83, 315] width 93 height 27
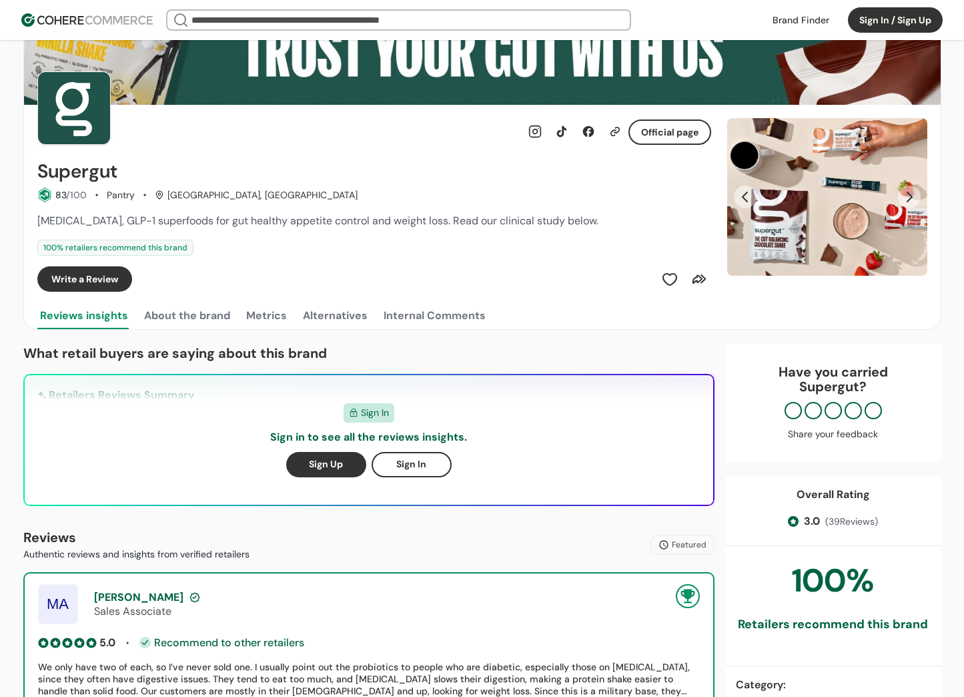
click at [352, 463] on button "Sign Up" at bounding box center [326, 464] width 80 height 25
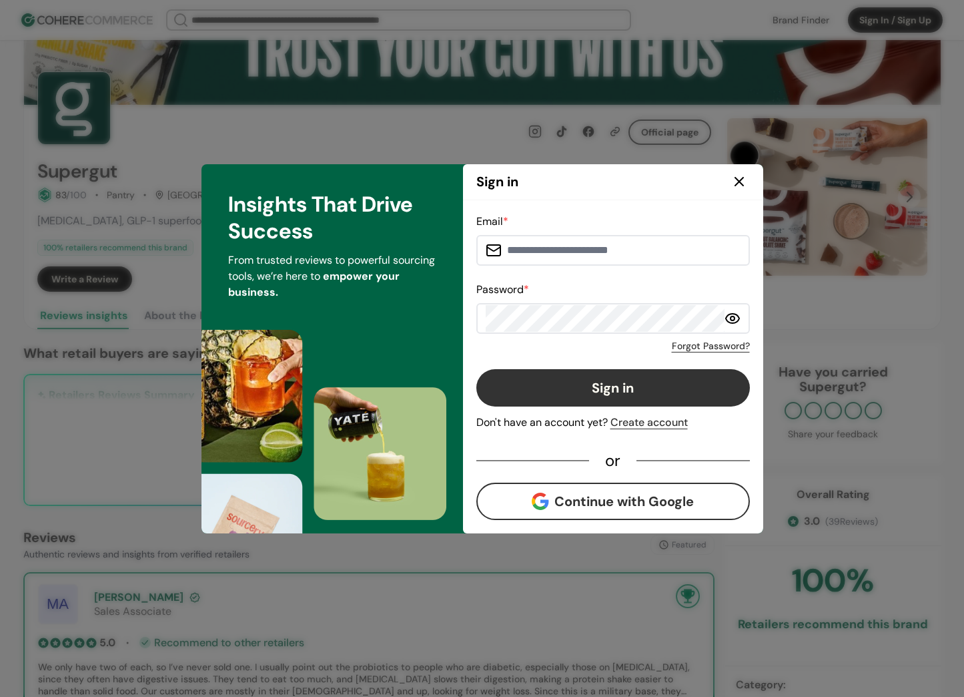
click at [553, 513] on button "Continue with Google" at bounding box center [613, 500] width 274 height 37
